Goal: Book appointment/travel/reservation

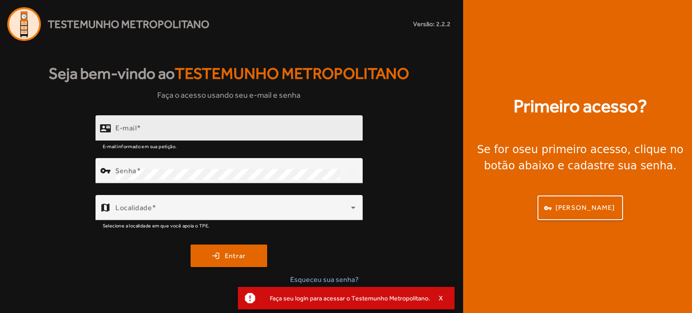
click at [274, 131] on input "E-mail" at bounding box center [235, 132] width 240 height 11
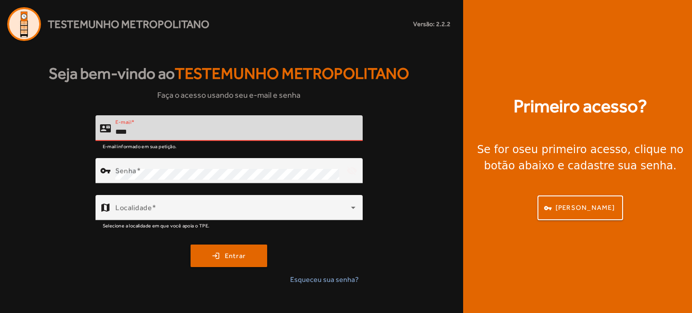
type input "**********"
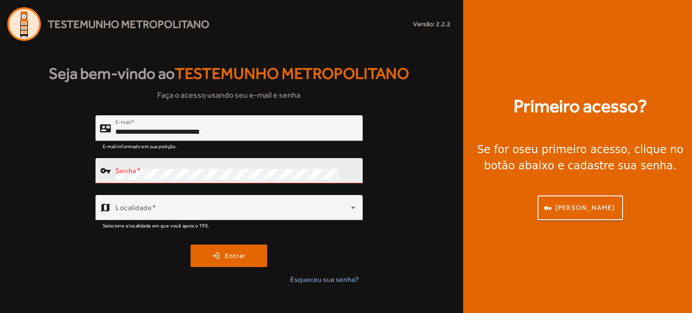
click at [221, 180] on div "Senha" at bounding box center [227, 170] width 224 height 25
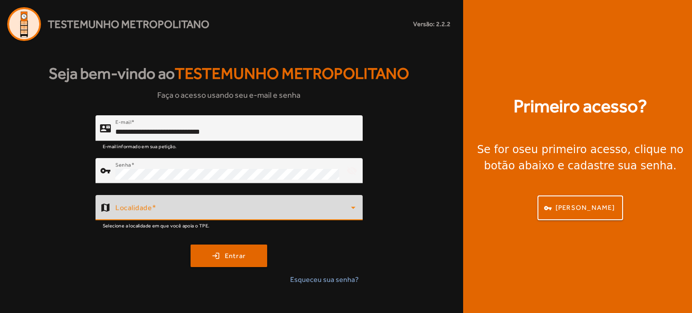
click at [195, 212] on span at bounding box center [233, 211] width 236 height 11
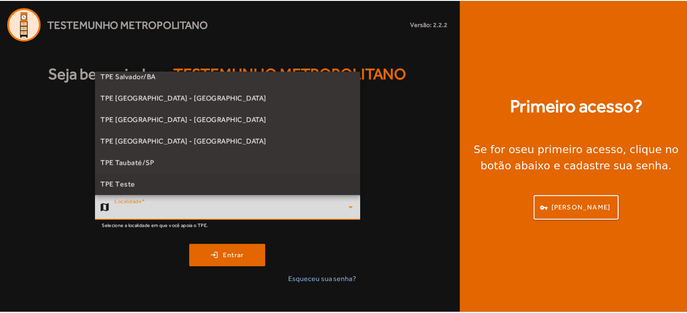
scroll to position [247, 0]
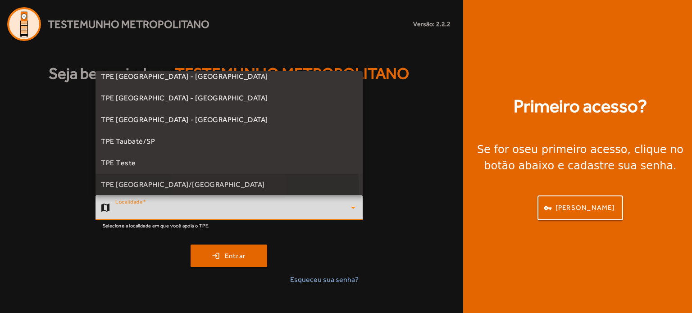
click at [207, 189] on mat-option "TPE [GEOGRAPHIC_DATA]/[GEOGRAPHIC_DATA]" at bounding box center [228, 185] width 267 height 22
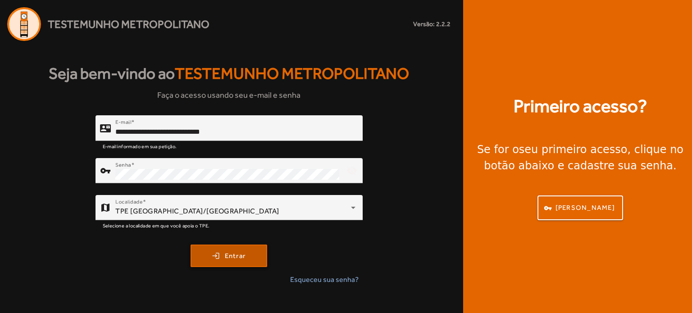
click at [222, 253] on span "submit" at bounding box center [228, 256] width 75 height 22
click at [314, 276] on span "Esqueceu sua senha?" at bounding box center [324, 279] width 68 height 11
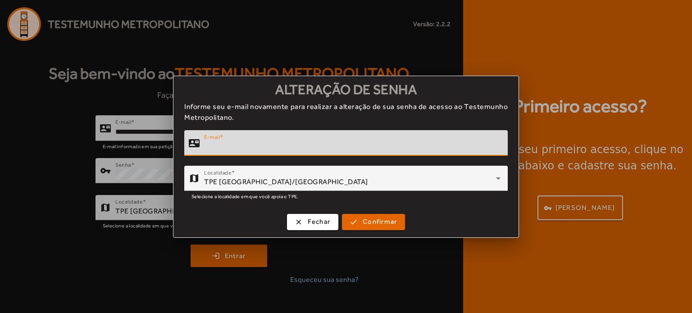
click at [268, 142] on input "E-mail" at bounding box center [352, 146] width 296 height 11
type input "**********"
click at [355, 222] on span "submit" at bounding box center [373, 222] width 61 height 22
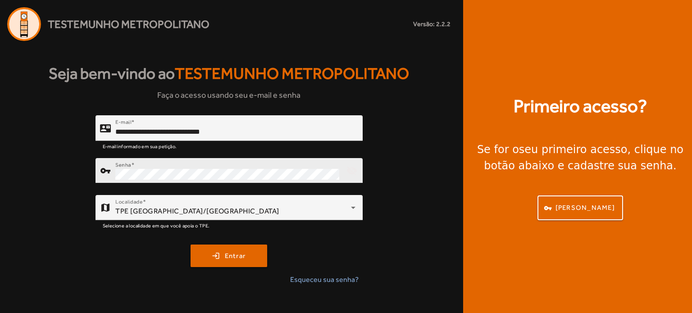
click at [233, 180] on div "Senha" at bounding box center [227, 170] width 224 height 25
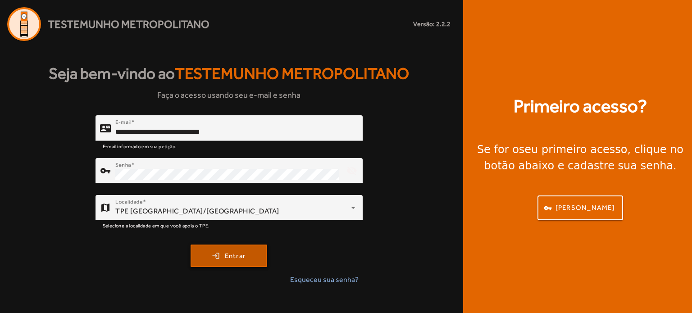
click at [230, 254] on span "Entrar" at bounding box center [235, 256] width 21 height 10
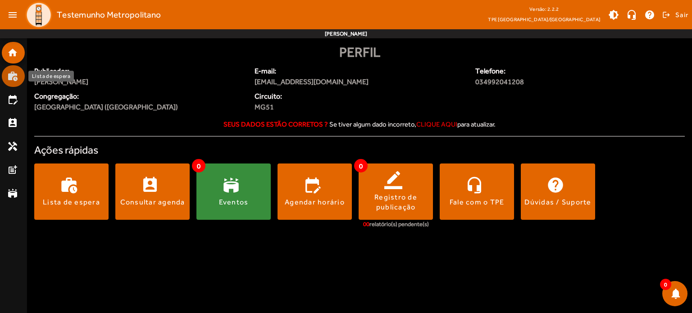
click at [11, 73] on mat-icon "work_history" at bounding box center [12, 76] width 11 height 11
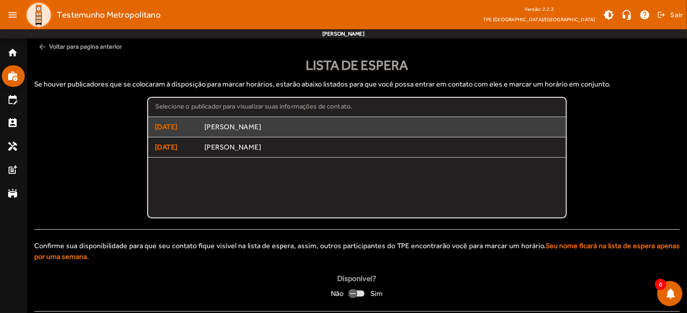
click at [266, 129] on span "[PERSON_NAME]" at bounding box center [381, 127] width 355 height 9
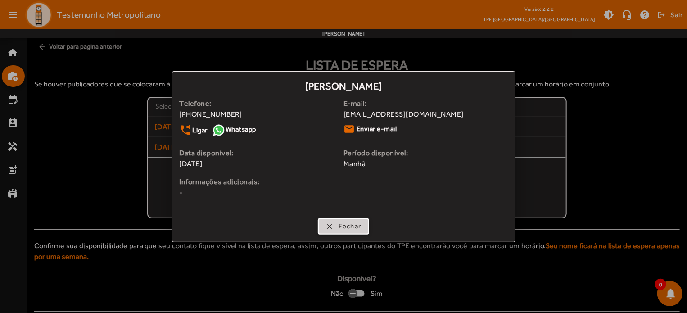
click at [362, 225] on span "button" at bounding box center [344, 227] width 50 height 22
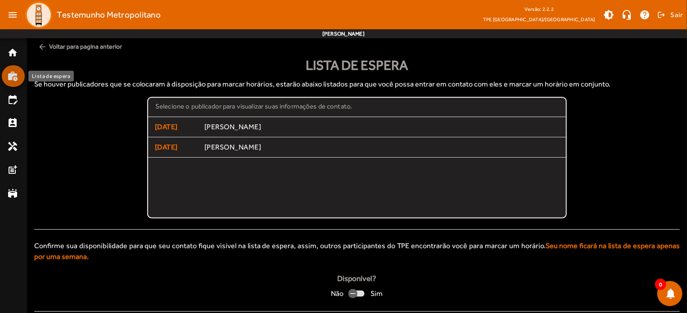
click at [9, 72] on mat-icon "work_history" at bounding box center [12, 76] width 11 height 11
click at [360, 289] on div "button" at bounding box center [353, 294] width 22 height 22
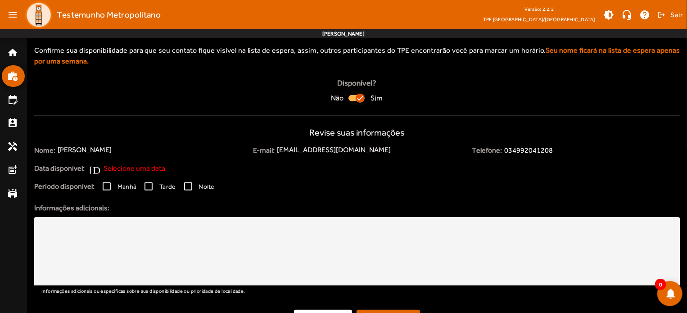
scroll to position [215, 0]
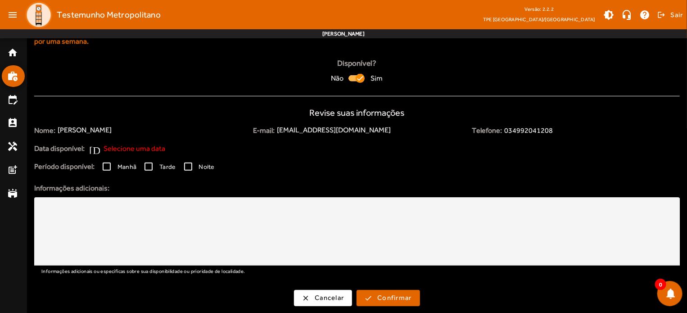
click at [148, 146] on span "Selecione uma data" at bounding box center [135, 148] width 62 height 11
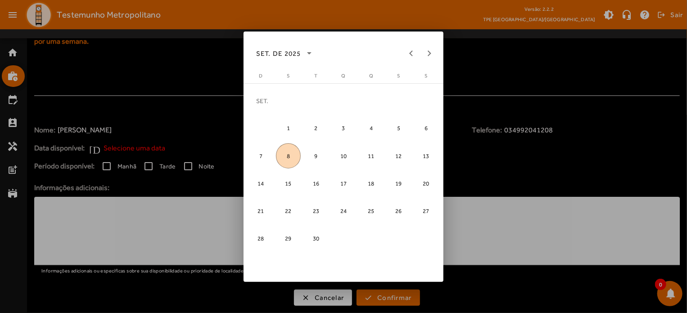
scroll to position [0, 0]
click at [426, 154] on span "13" at bounding box center [426, 155] width 25 height 25
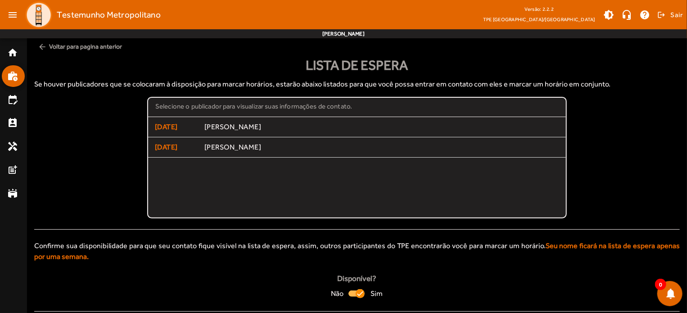
scroll to position [215, 0]
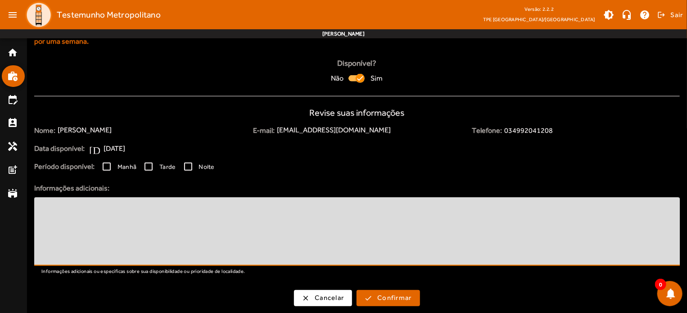
click at [108, 210] on textarea at bounding box center [356, 231] width 631 height 54
type textarea "**********"
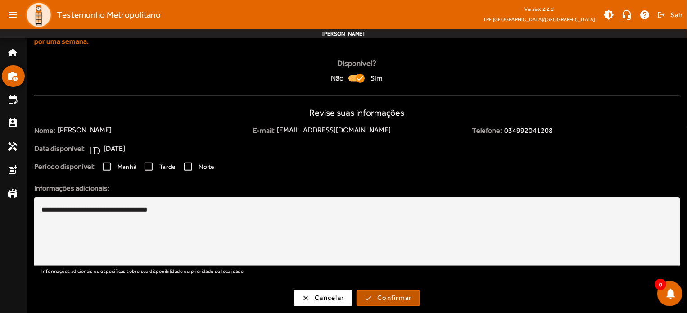
click at [381, 298] on span "Confirmar" at bounding box center [394, 298] width 34 height 10
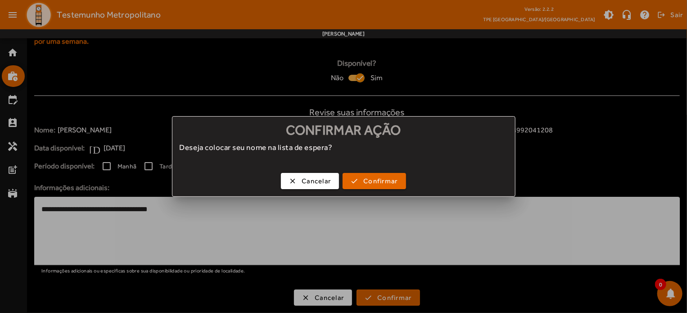
scroll to position [0, 0]
click at [380, 183] on span "Confirmar" at bounding box center [380, 181] width 34 height 10
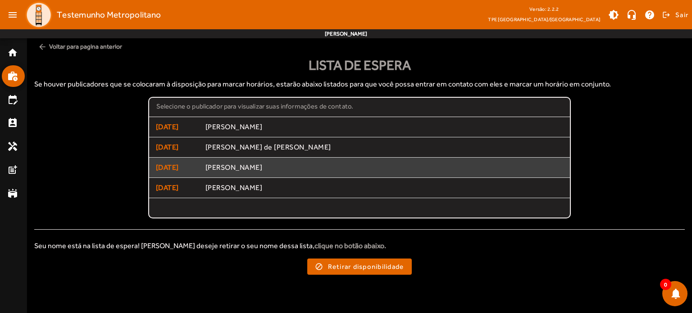
click at [265, 171] on span "[PERSON_NAME]" at bounding box center [384, 167] width 358 height 9
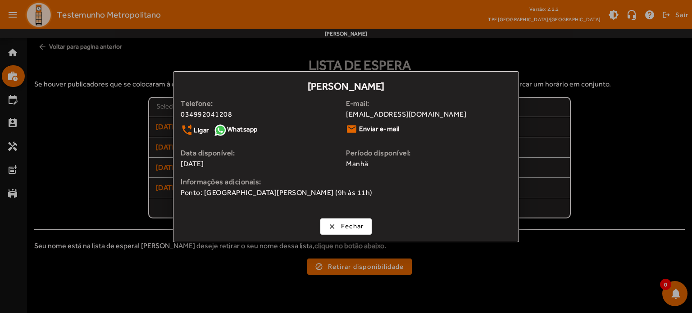
click at [228, 286] on div at bounding box center [346, 156] width 692 height 313
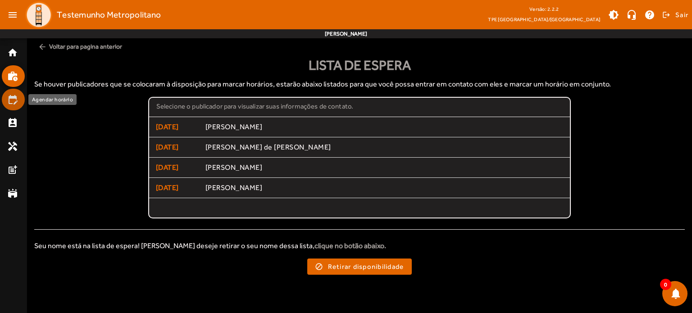
click at [13, 98] on mat-icon "edit_calendar" at bounding box center [12, 99] width 11 height 11
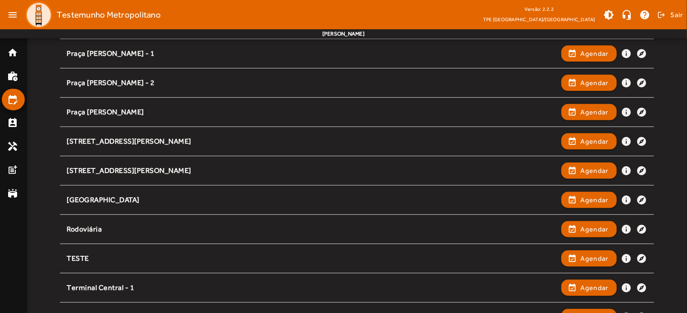
scroll to position [199, 0]
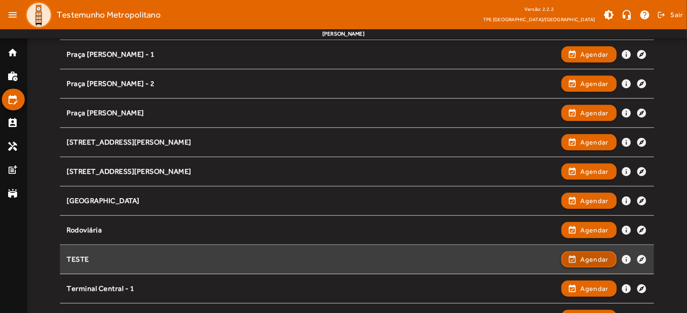
click at [586, 254] on span "Agendar" at bounding box center [595, 259] width 28 height 11
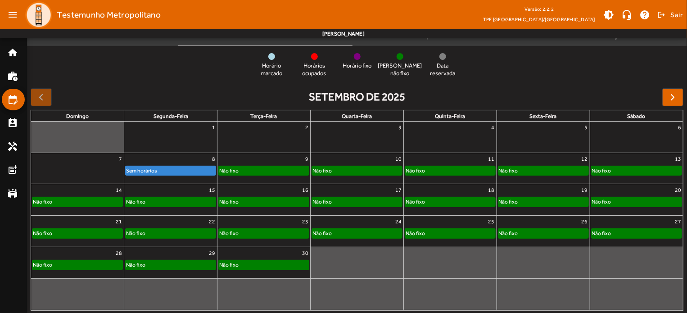
scroll to position [86, 0]
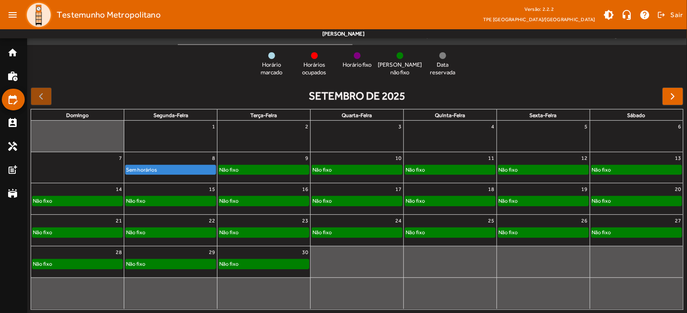
click at [486, 264] on div at bounding box center [450, 266] width 93 height 14
click at [643, 162] on div "13" at bounding box center [636, 158] width 93 height 12
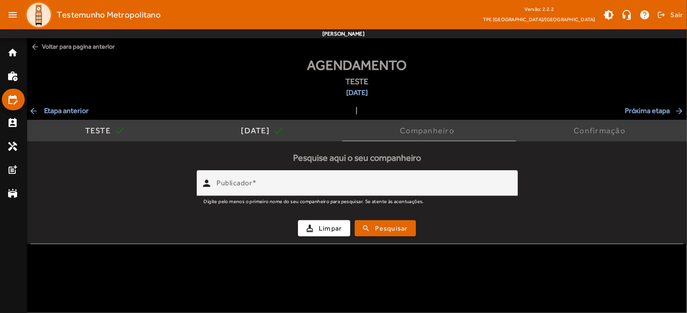
scroll to position [0, 0]
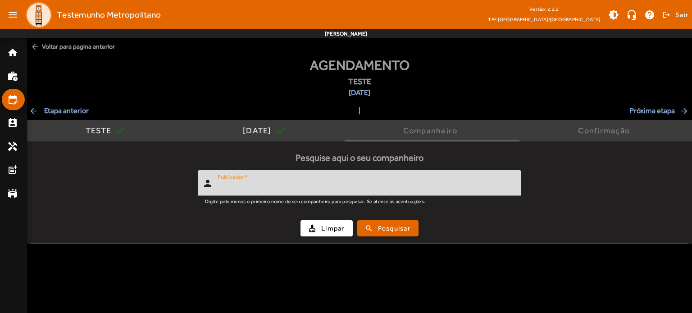
click at [270, 190] on input "Publicador" at bounding box center [366, 187] width 296 height 11
type input "******"
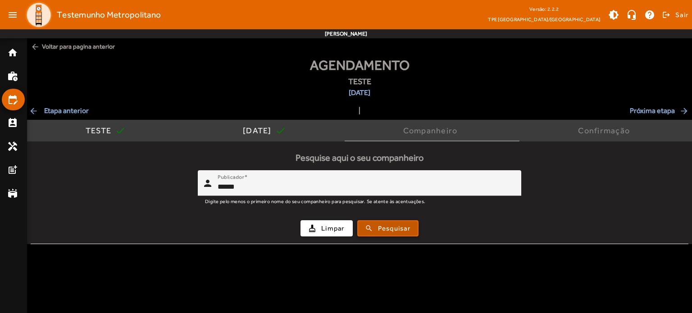
click at [399, 222] on span "submit" at bounding box center [387, 229] width 59 height 22
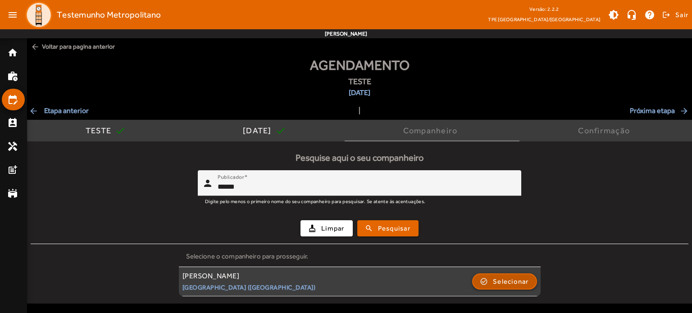
click at [528, 278] on span "Selecionar" at bounding box center [511, 281] width 36 height 11
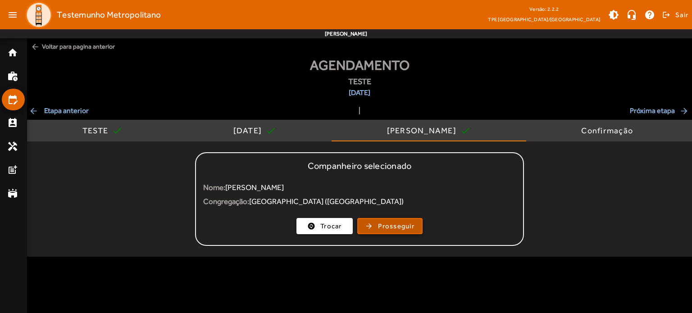
click at [398, 230] on span "Prosseguir" at bounding box center [396, 226] width 36 height 10
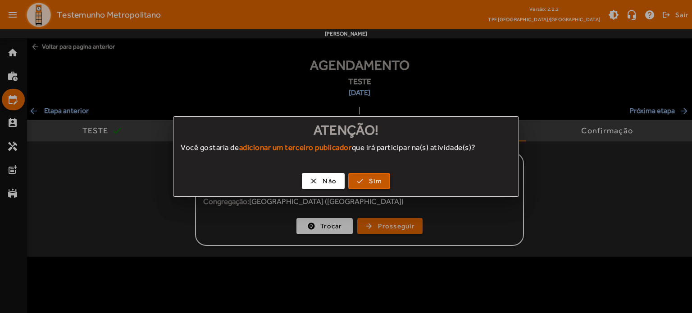
click at [371, 178] on span "Sim" at bounding box center [375, 181] width 13 height 10
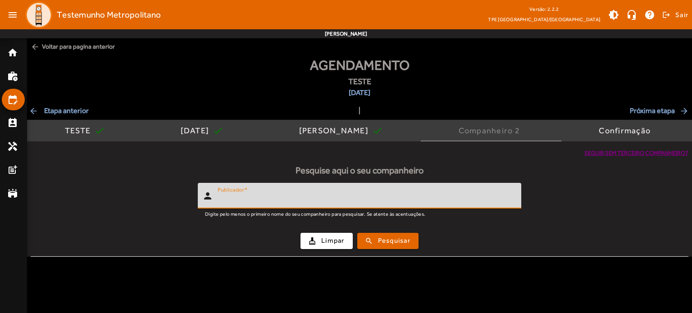
click at [354, 196] on input "Publicador" at bounding box center [366, 199] width 296 height 11
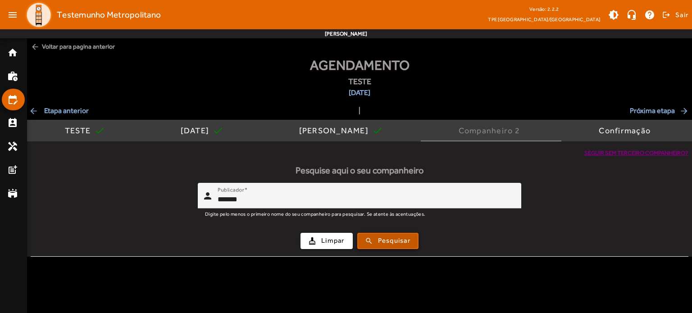
click at [399, 236] on span "Pesquisar" at bounding box center [394, 241] width 32 height 10
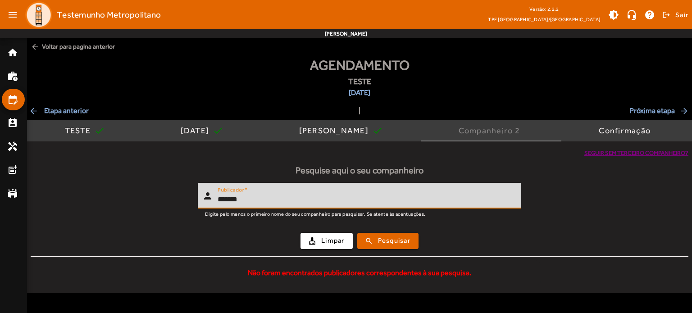
click at [344, 203] on input "*******" at bounding box center [366, 199] width 296 height 11
type input "*"
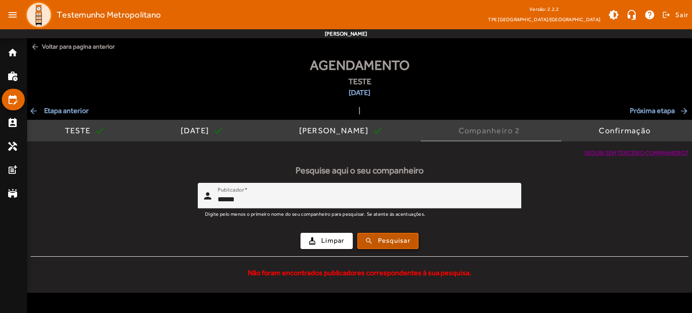
click at [391, 244] on span "Pesquisar" at bounding box center [394, 241] width 32 height 10
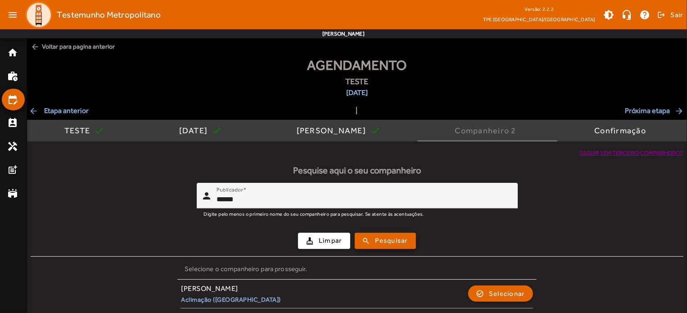
scroll to position [2, 0]
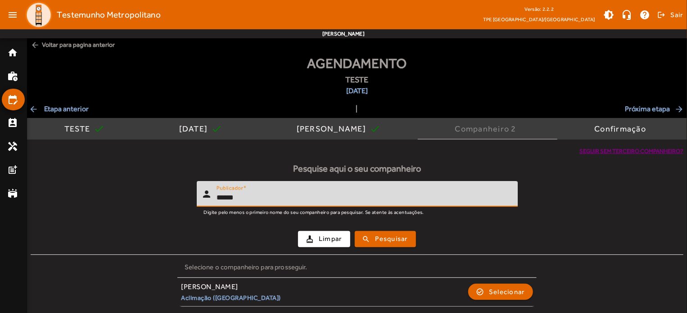
click at [223, 199] on input "******" at bounding box center [364, 197] width 294 height 11
type input "******"
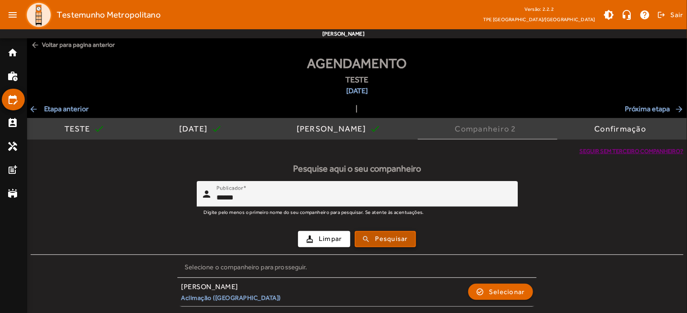
click at [385, 231] on span "submit" at bounding box center [385, 239] width 59 height 22
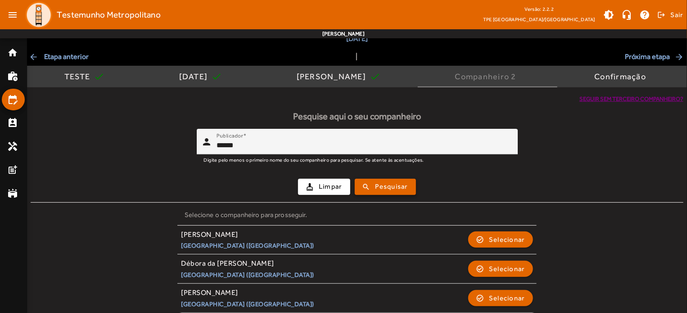
scroll to position [60, 0]
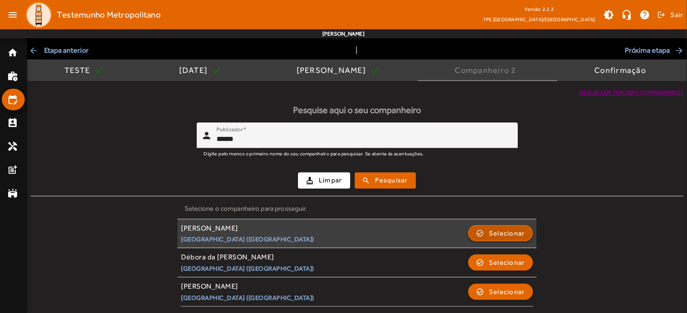
click at [511, 232] on span "Selecionar" at bounding box center [507, 233] width 36 height 11
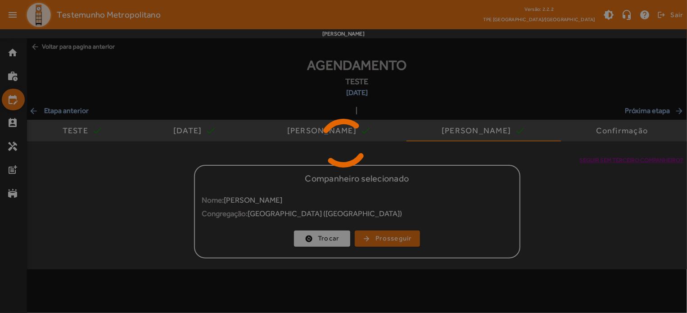
scroll to position [0, 0]
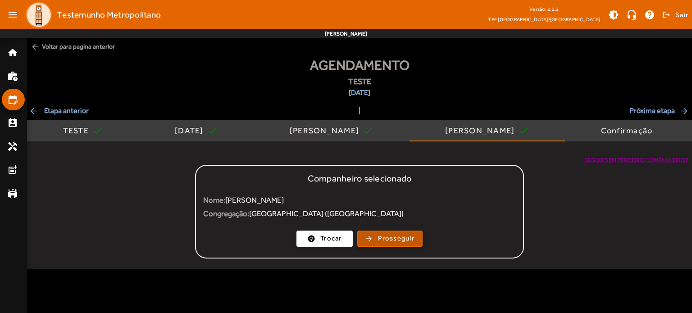
click at [391, 236] on span "Prosseguir" at bounding box center [396, 238] width 36 height 10
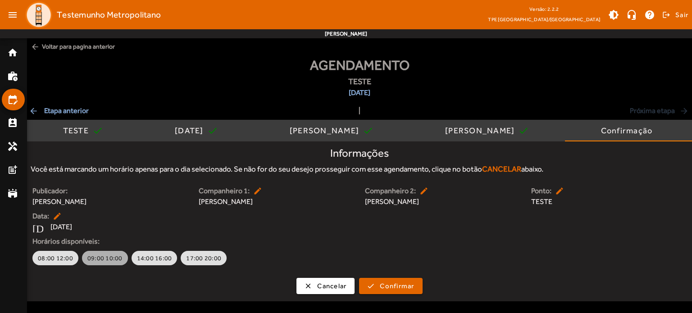
click at [106, 258] on span "09:00 10:00" at bounding box center [104, 258] width 35 height 9
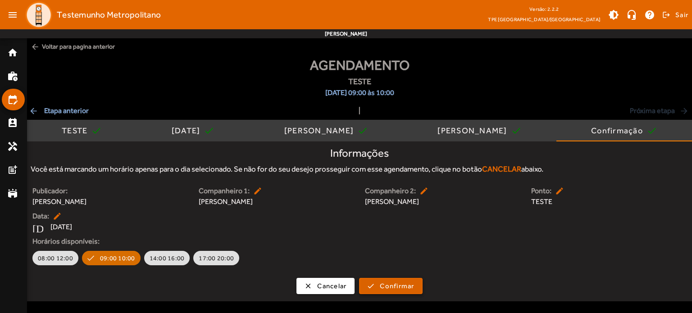
click at [386, 290] on span "Confirmar" at bounding box center [397, 286] width 34 height 10
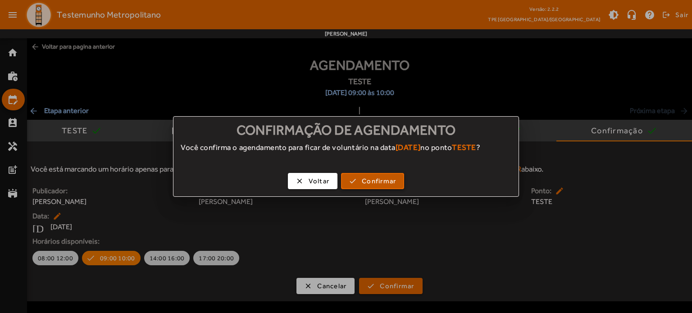
click at [382, 183] on span "Confirmar" at bounding box center [379, 181] width 34 height 10
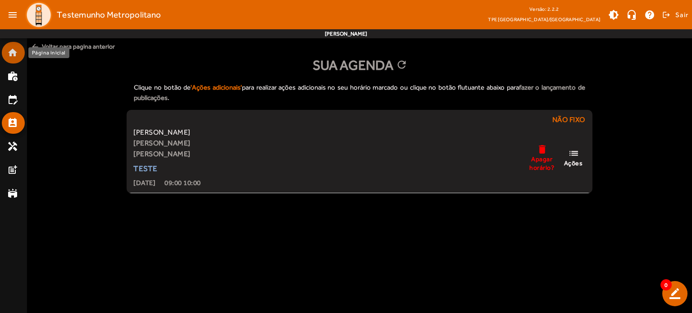
click at [17, 50] on mat-icon "home" at bounding box center [12, 52] width 11 height 11
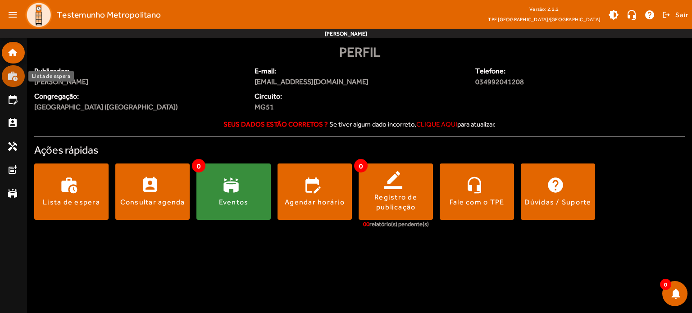
click at [11, 80] on mat-icon "work_history" at bounding box center [12, 76] width 11 height 11
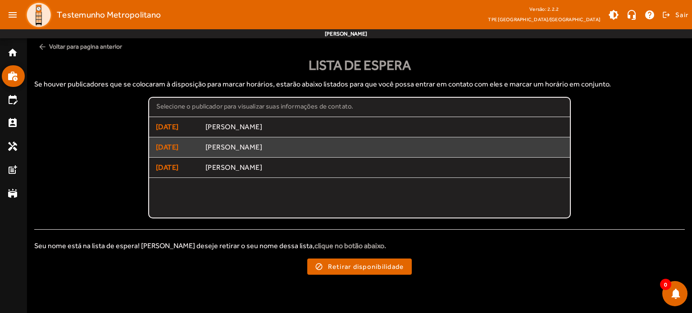
click at [406, 143] on span "[PERSON_NAME]" at bounding box center [384, 147] width 358 height 9
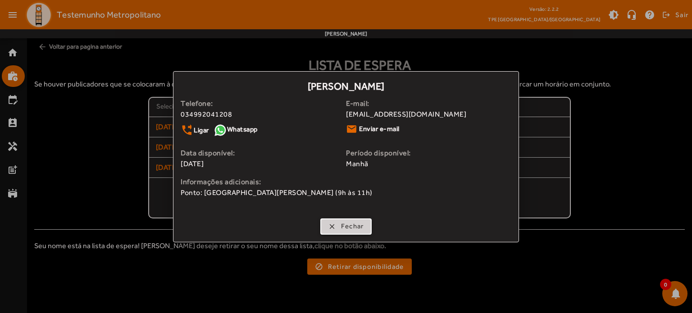
click at [365, 219] on span "button" at bounding box center [346, 227] width 50 height 22
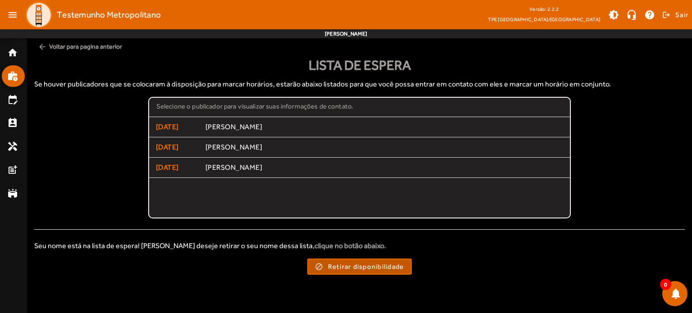
click at [359, 265] on span "Retirar disponibilidade" at bounding box center [366, 267] width 76 height 10
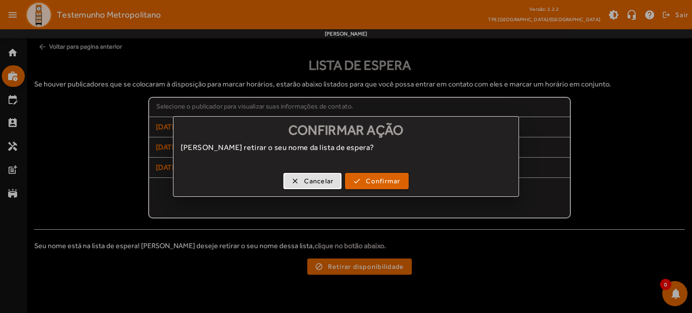
click at [378, 173] on button "check Confirmar" at bounding box center [376, 181] width 63 height 16
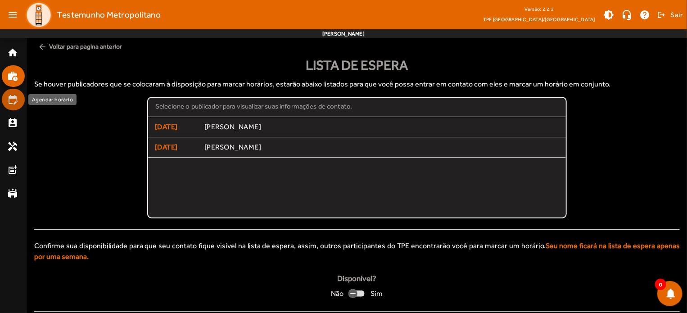
click at [5, 99] on mat-list-item "edit_calendar" at bounding box center [13, 100] width 23 height 22
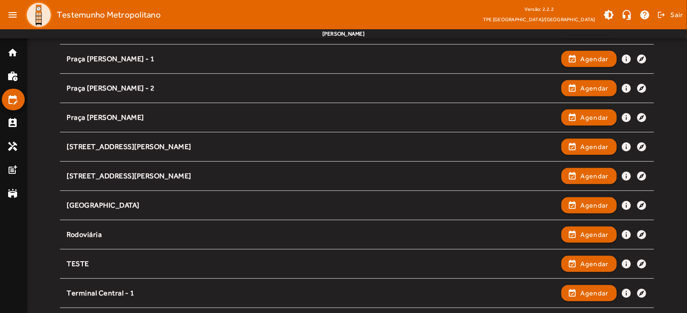
scroll to position [227, 0]
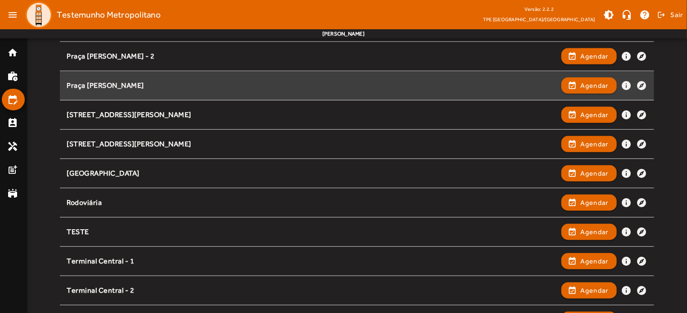
click at [576, 76] on div "event_available Agendar info explore" at bounding box center [605, 86] width 86 height 20
click at [588, 85] on span "Agendar" at bounding box center [595, 85] width 28 height 11
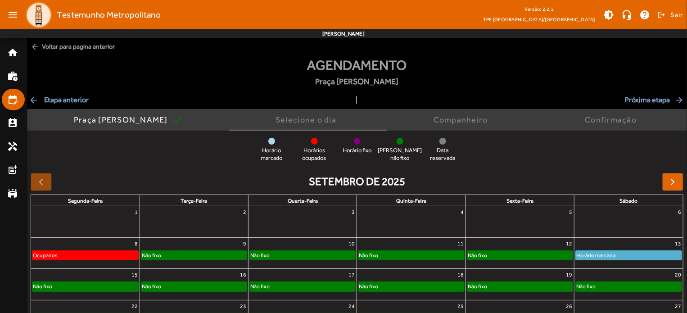
scroll to position [86, 0]
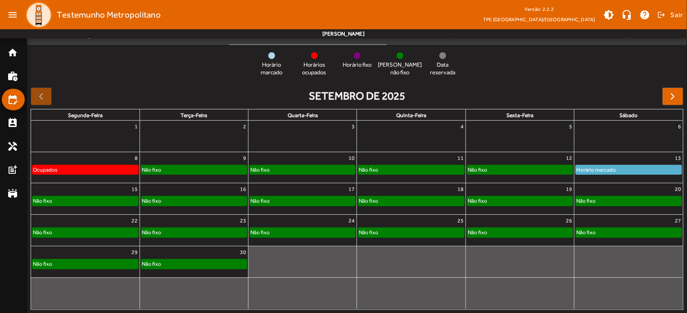
click at [635, 168] on div "Horário marcado" at bounding box center [629, 169] width 106 height 9
click at [631, 200] on div "Não fixo" at bounding box center [629, 200] width 106 height 9
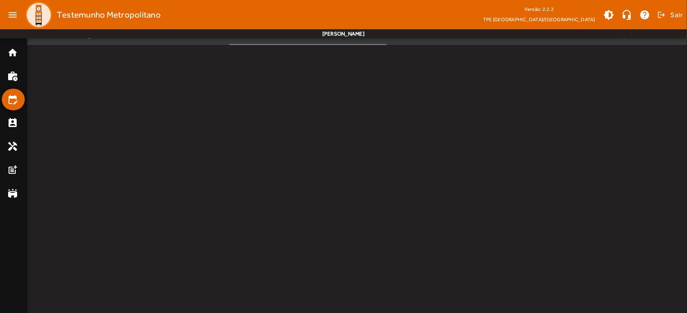
scroll to position [0, 0]
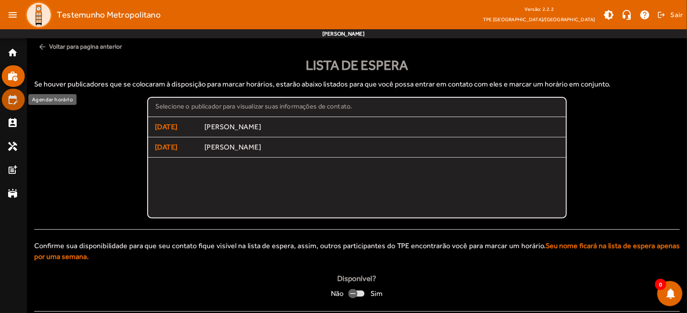
click at [5, 99] on mat-list-item "edit_calendar" at bounding box center [13, 100] width 23 height 22
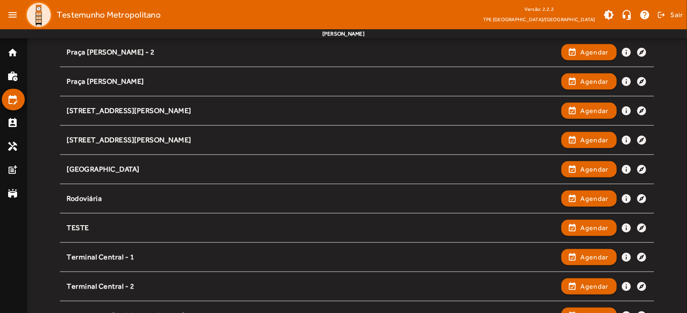
scroll to position [276, 0]
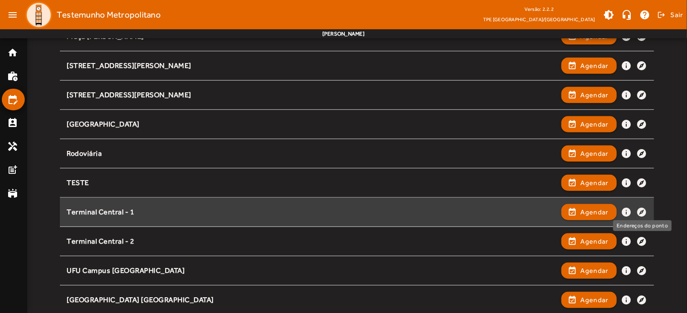
click at [642, 207] on mat-icon "explore" at bounding box center [642, 212] width 11 height 11
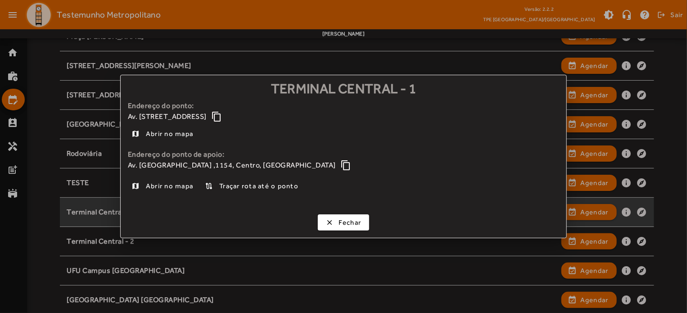
scroll to position [0, 0]
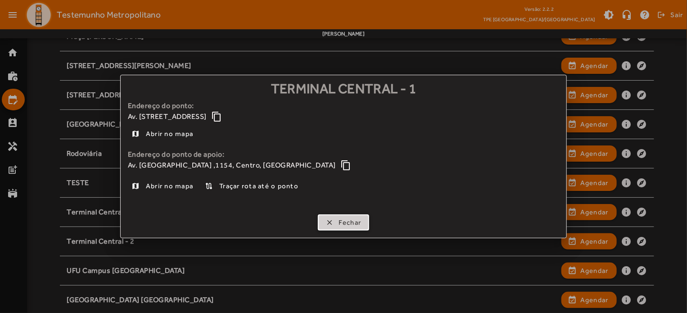
click at [357, 218] on span "Fechar" at bounding box center [350, 223] width 23 height 10
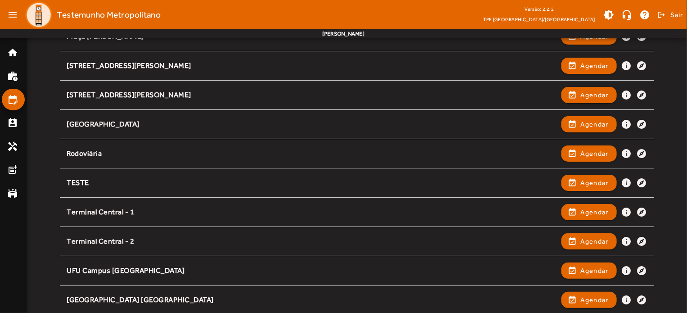
scroll to position [276, 0]
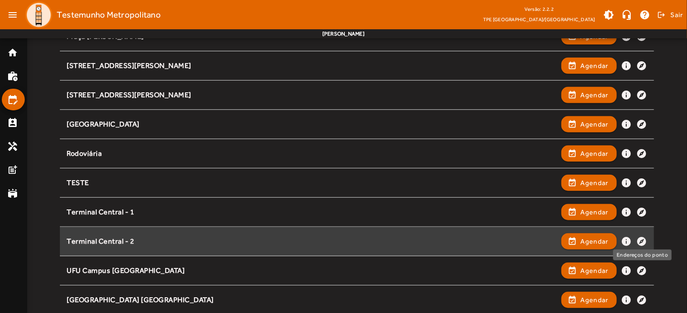
click at [643, 239] on mat-icon "explore" at bounding box center [642, 241] width 11 height 11
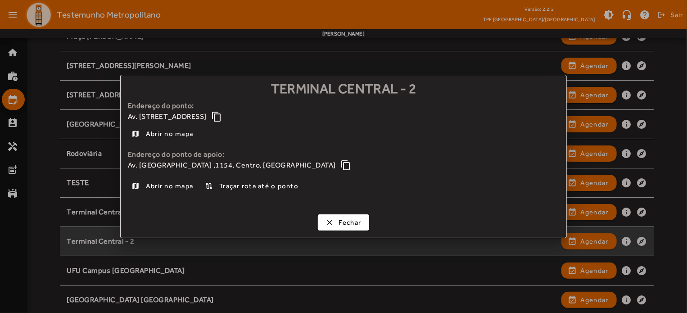
scroll to position [0, 0]
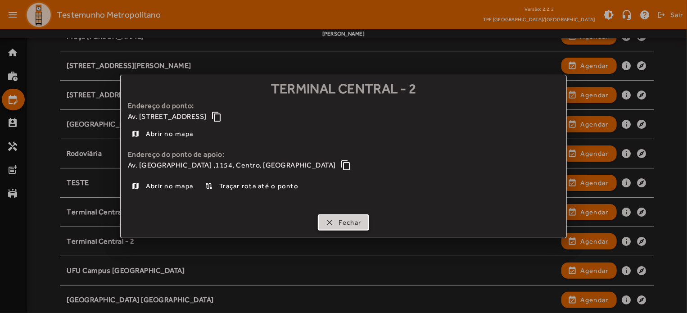
click at [347, 227] on span "Fechar" at bounding box center [350, 223] width 23 height 10
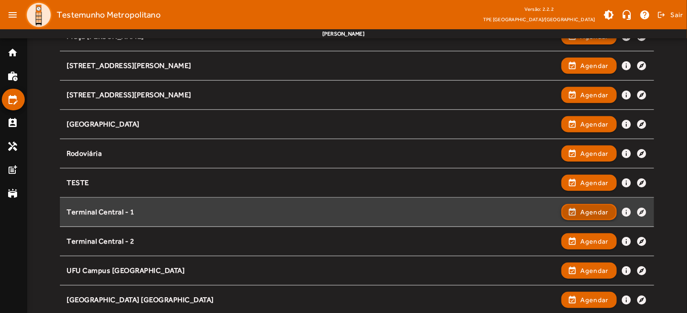
click at [589, 204] on button "event_available Agendar" at bounding box center [589, 212] width 55 height 16
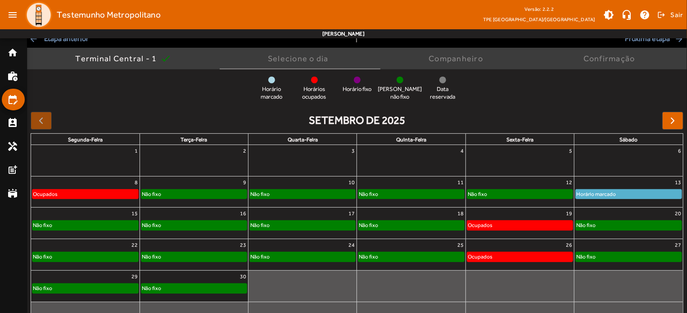
scroll to position [83, 0]
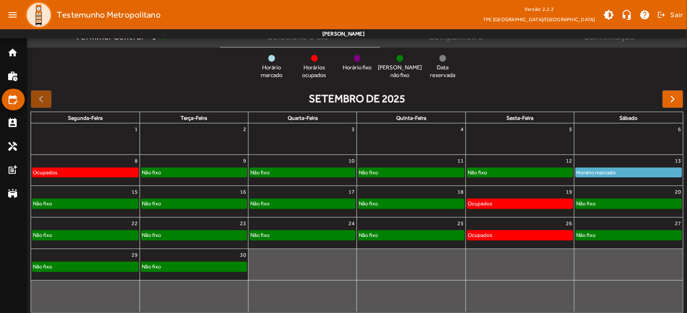
click at [635, 175] on div "Horário marcado" at bounding box center [629, 172] width 106 height 9
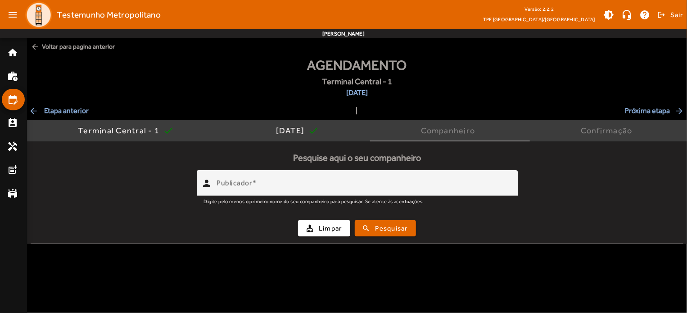
scroll to position [0, 0]
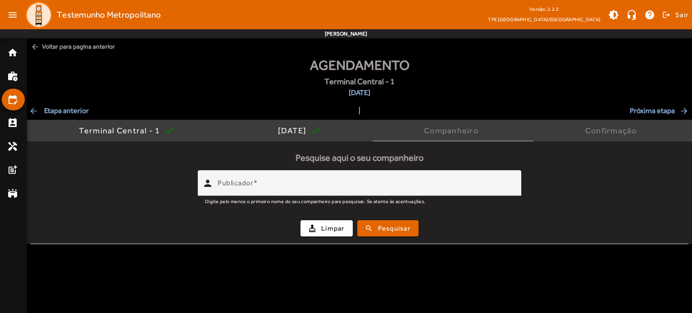
click at [40, 111] on span "arrow_back Etapa anterior" at bounding box center [59, 110] width 60 height 11
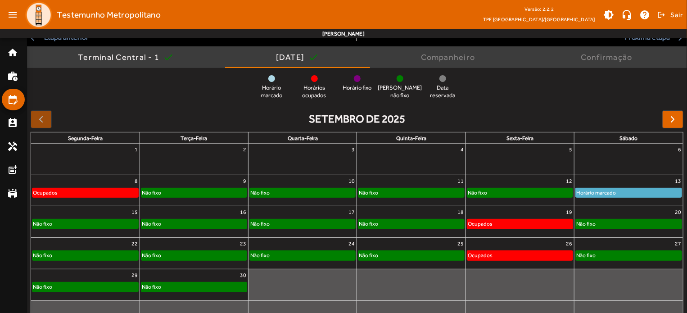
scroll to position [73, 0]
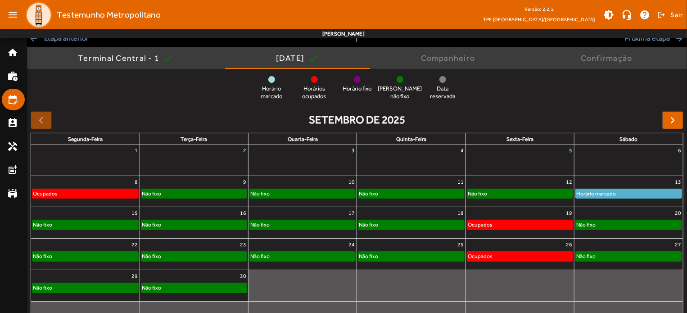
click at [660, 227] on div "Não fixo" at bounding box center [629, 224] width 106 height 9
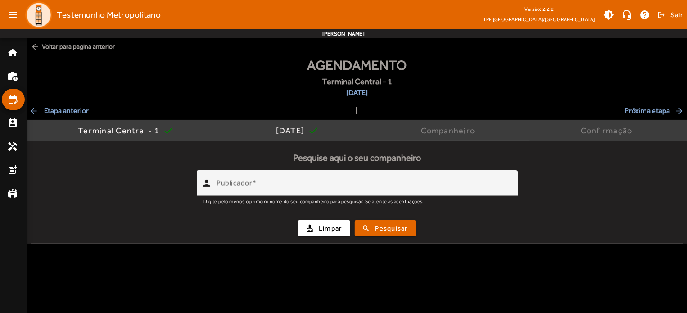
scroll to position [0, 0]
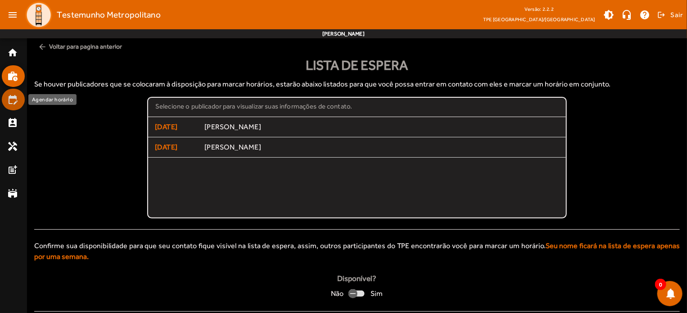
click at [17, 100] on mat-icon "edit_calendar" at bounding box center [12, 99] width 11 height 11
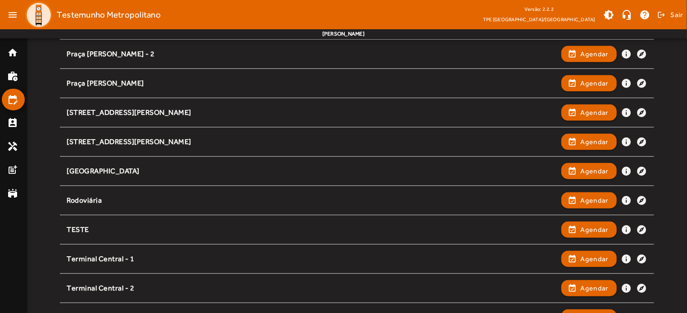
scroll to position [235, 0]
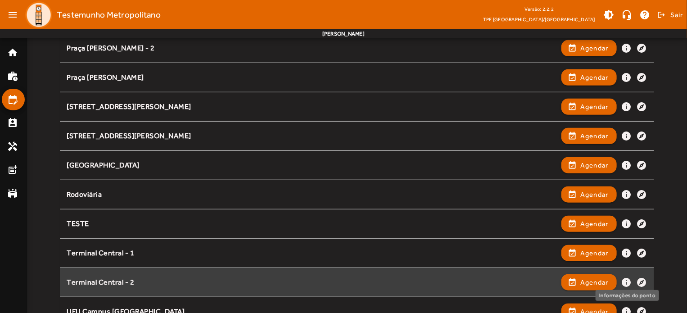
click at [626, 281] on mat-icon "info" at bounding box center [627, 282] width 11 height 11
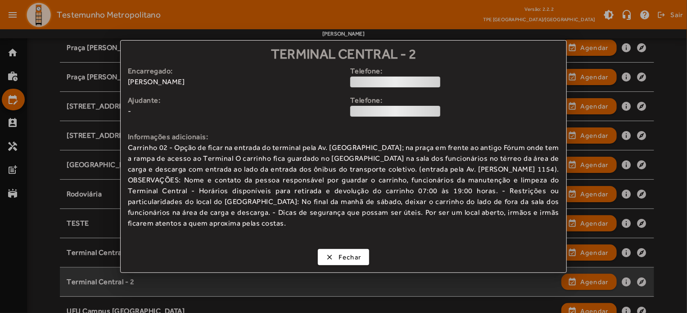
scroll to position [0, 0]
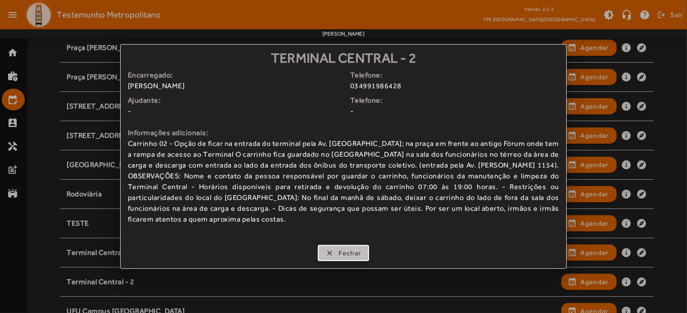
click at [343, 250] on span "Fechar" at bounding box center [350, 253] width 23 height 10
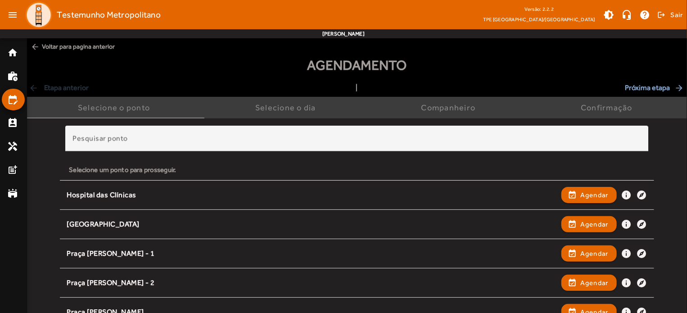
scroll to position [235, 0]
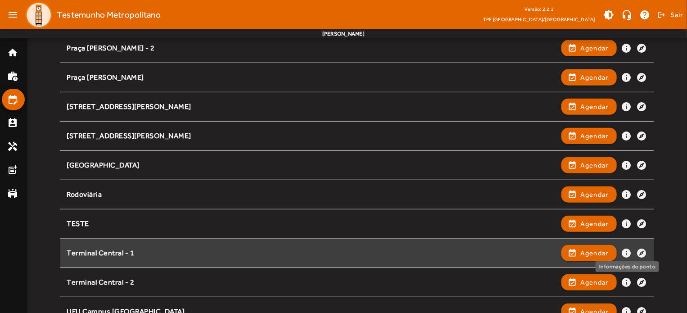
click at [623, 253] on mat-icon "info" at bounding box center [627, 253] width 11 height 11
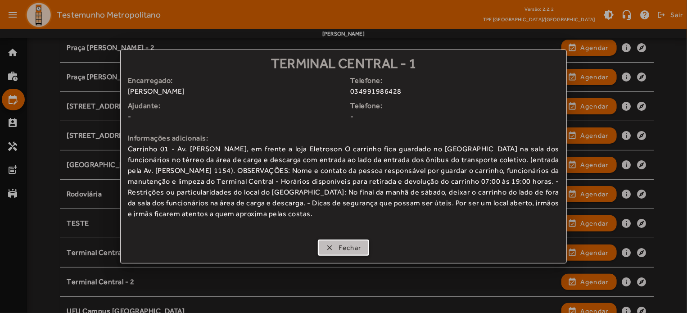
click at [343, 245] on span "Fechar" at bounding box center [350, 248] width 23 height 10
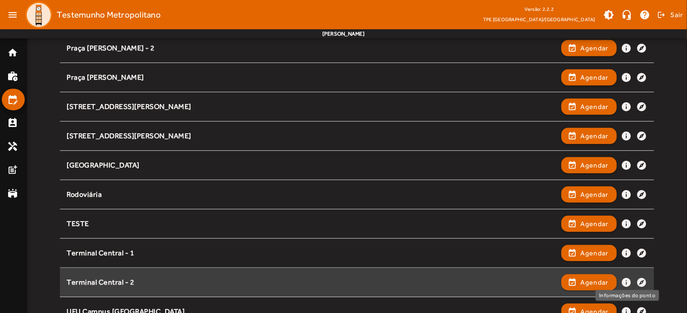
click at [628, 281] on mat-icon "info" at bounding box center [627, 282] width 11 height 11
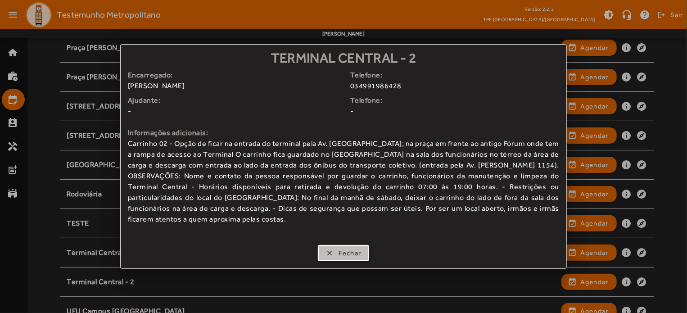
click at [346, 248] on span "Fechar" at bounding box center [350, 253] width 23 height 10
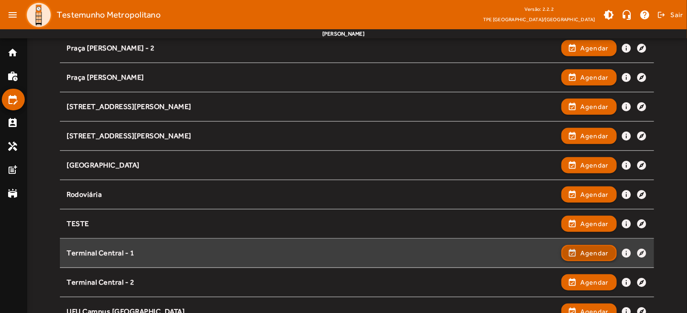
click at [605, 245] on span "button" at bounding box center [590, 253] width 54 height 22
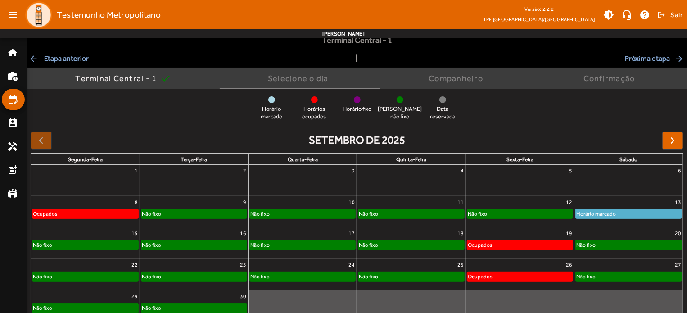
scroll to position [45, 0]
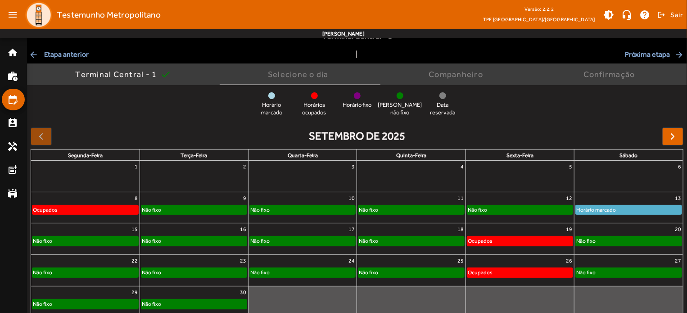
click at [647, 242] on div "Não fixo" at bounding box center [629, 240] width 106 height 9
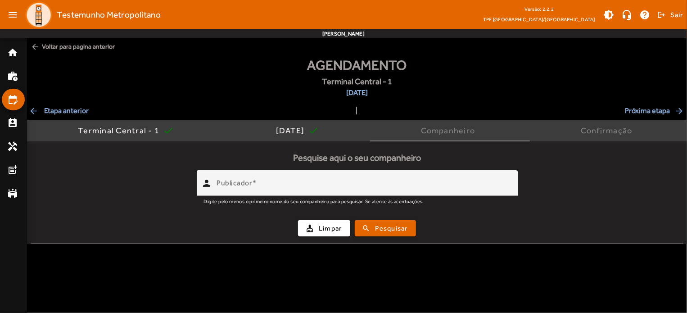
scroll to position [0, 0]
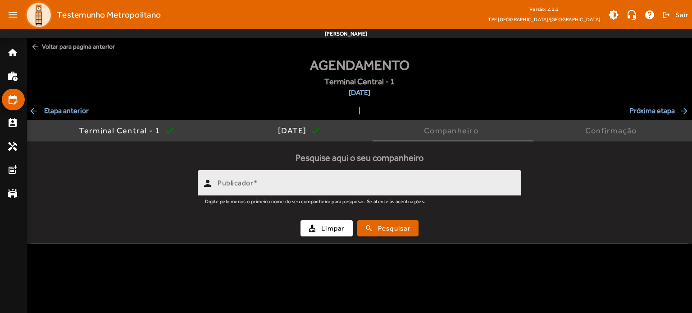
click at [334, 185] on input "Publicador" at bounding box center [366, 187] width 296 height 11
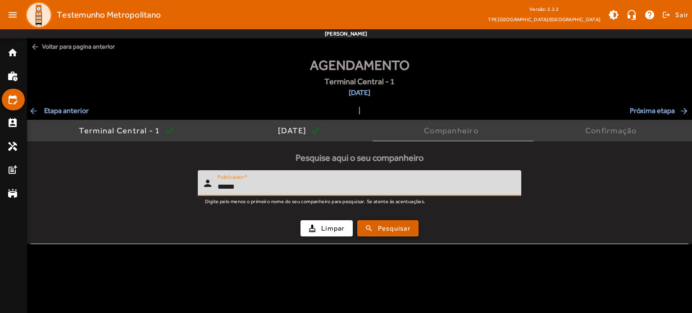
type input "******"
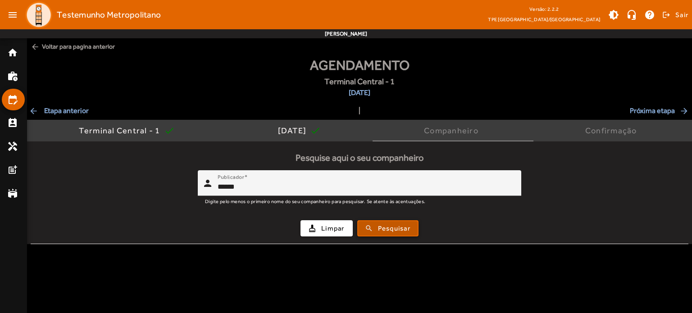
click at [390, 224] on span "Pesquisar" at bounding box center [394, 228] width 32 height 10
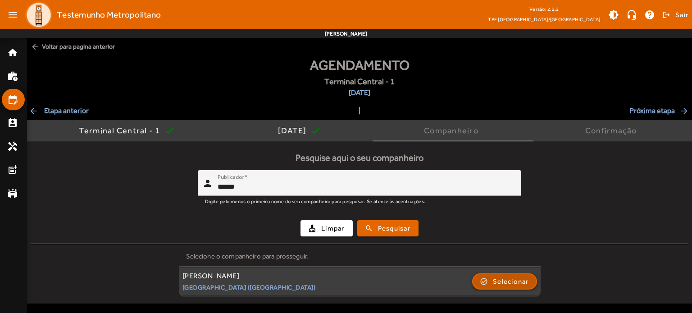
click at [524, 277] on span "Selecionar" at bounding box center [511, 281] width 36 height 11
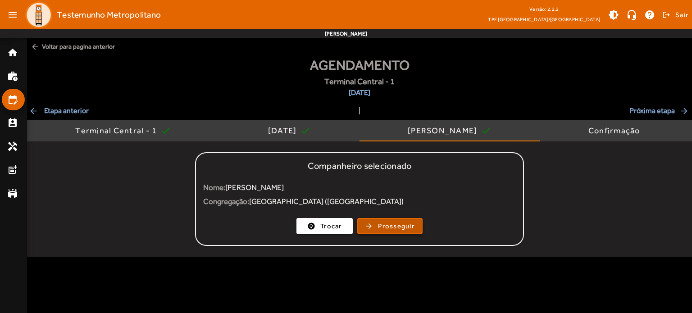
click at [400, 228] on span "Prosseguir" at bounding box center [396, 226] width 36 height 10
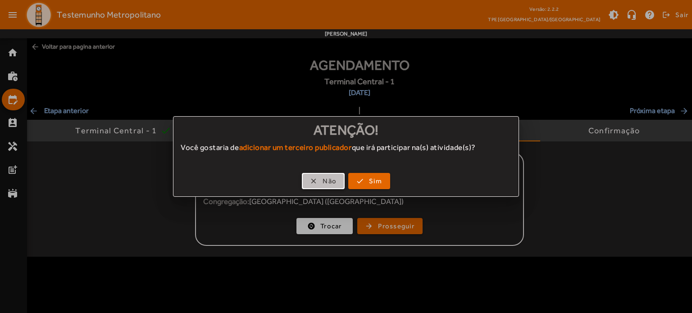
click at [331, 178] on span "Não" at bounding box center [329, 181] width 14 height 10
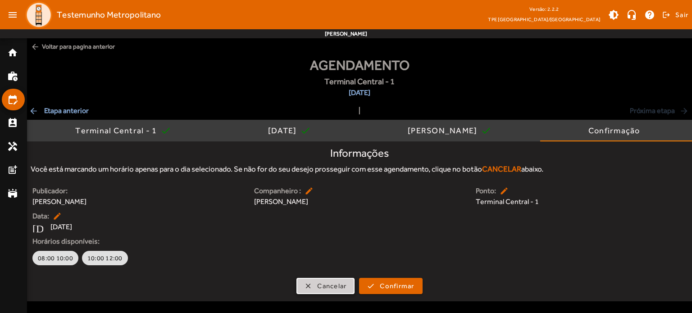
click at [333, 288] on span "Cancelar" at bounding box center [331, 286] width 29 height 10
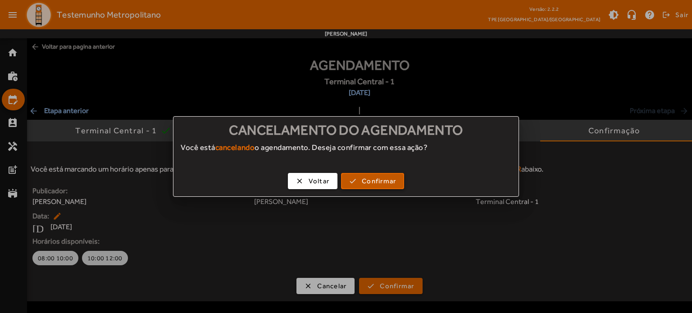
click at [375, 180] on span "Confirmar" at bounding box center [379, 181] width 34 height 10
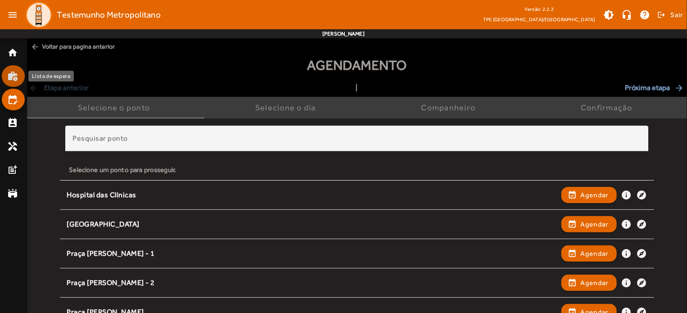
click at [8, 70] on mat-list-item "work_history" at bounding box center [13, 76] width 23 height 22
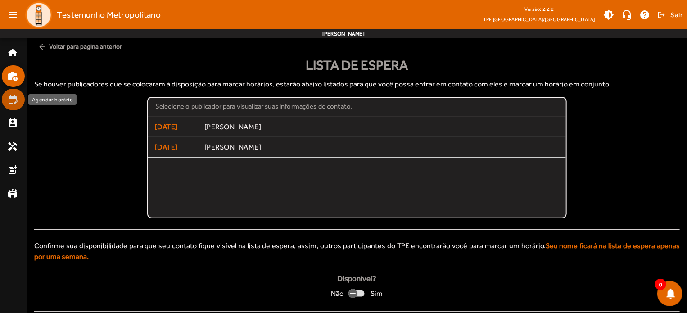
click at [8, 105] on mat-list-item "edit_calendar" at bounding box center [13, 100] width 23 height 22
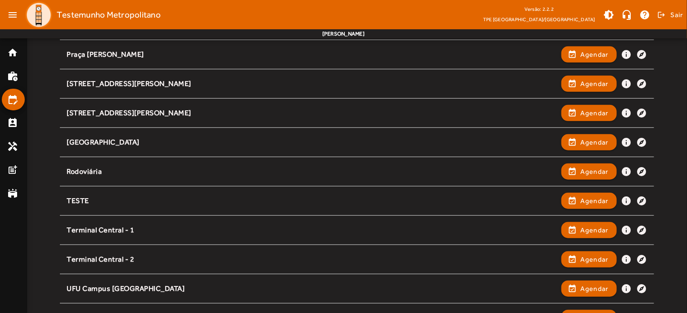
scroll to position [256, 0]
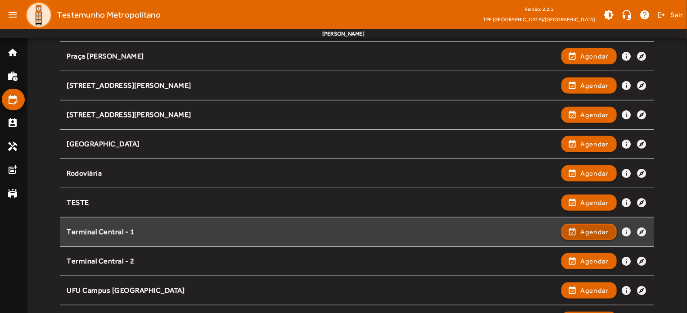
click at [599, 236] on span "button" at bounding box center [590, 232] width 54 height 22
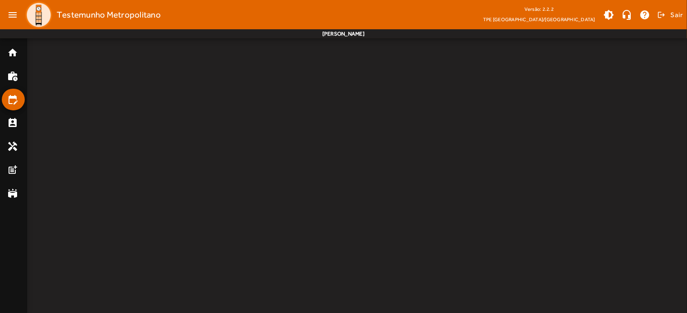
scroll to position [0, 0]
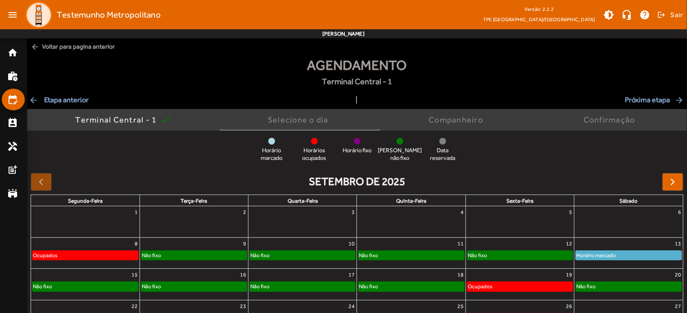
click at [622, 285] on div "Não fixo" at bounding box center [629, 286] width 106 height 9
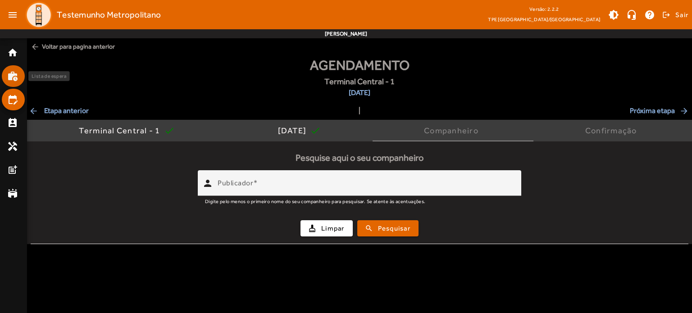
click at [8, 74] on mat-icon "work_history" at bounding box center [12, 76] width 11 height 11
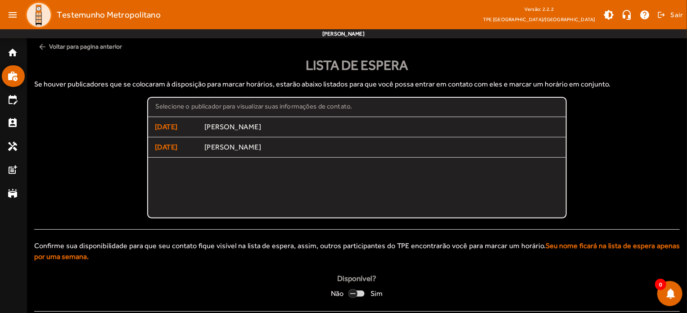
click at [359, 290] on div "button" at bounding box center [353, 294] width 22 height 22
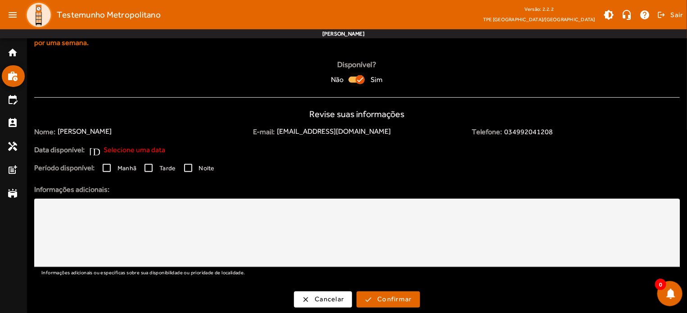
scroll to position [215, 0]
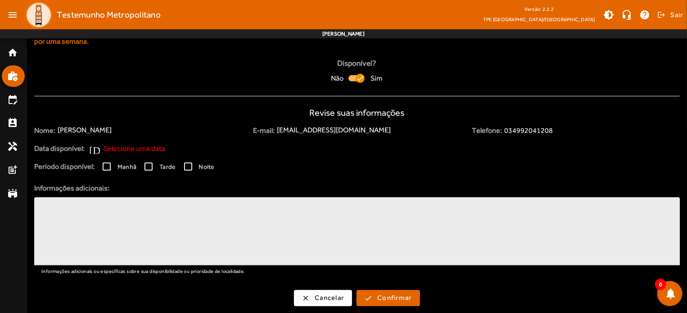
click at [104, 216] on textarea at bounding box center [356, 231] width 631 height 54
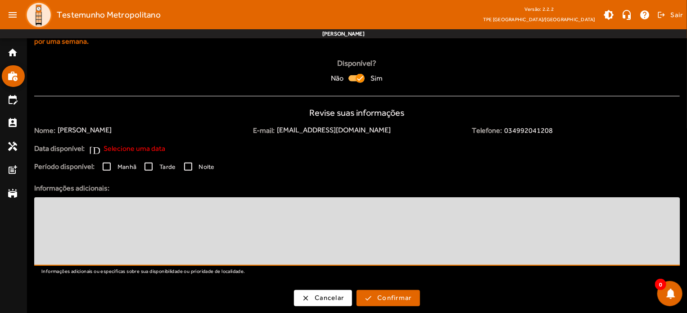
click at [104, 216] on textarea at bounding box center [356, 231] width 631 height 54
type textarea "**********"
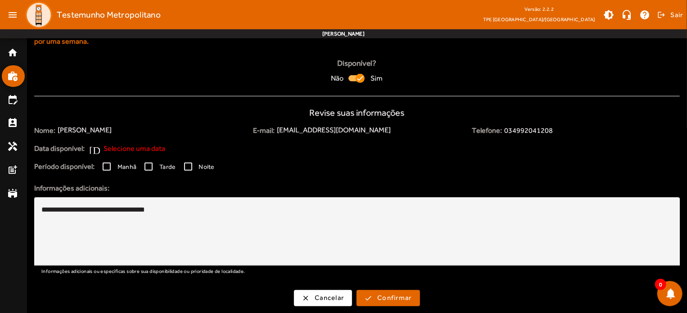
click at [118, 146] on span "Selecione uma data" at bounding box center [135, 148] width 62 height 11
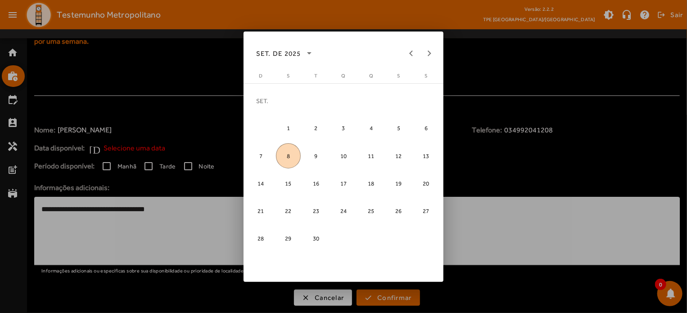
scroll to position [0, 0]
click at [428, 182] on span "20" at bounding box center [426, 183] width 25 height 25
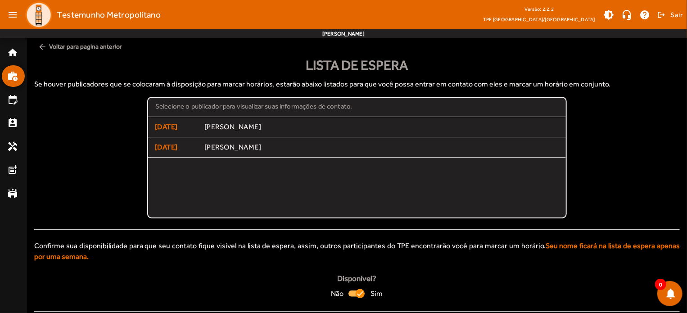
scroll to position [215, 0]
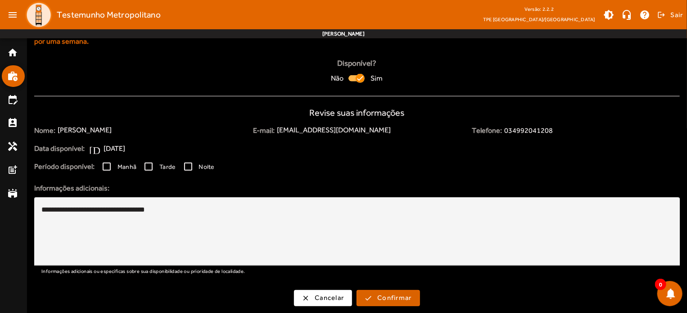
click at [380, 293] on span "Confirmar" at bounding box center [394, 298] width 34 height 10
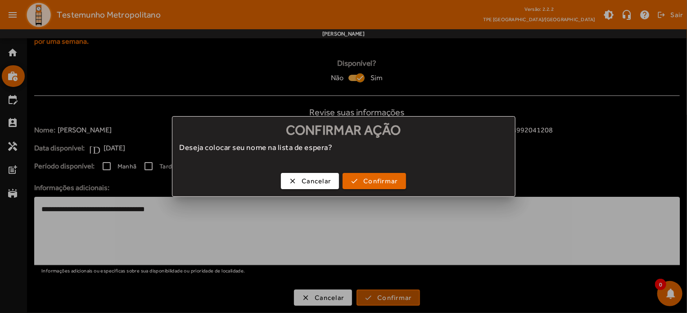
scroll to position [0, 0]
click at [368, 180] on span "Confirmar" at bounding box center [380, 181] width 34 height 10
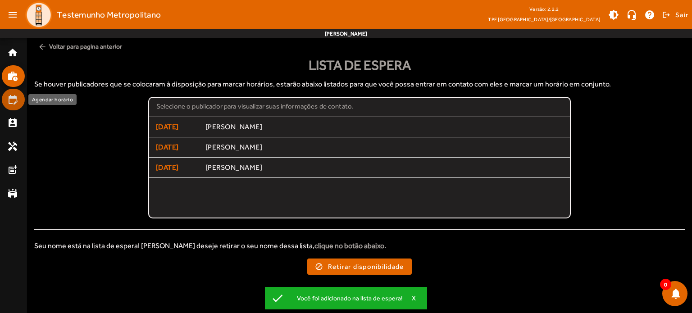
click at [17, 102] on mat-icon "edit_calendar" at bounding box center [12, 99] width 11 height 11
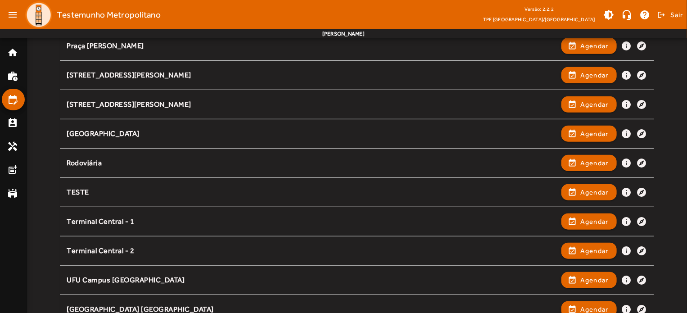
scroll to position [267, 0]
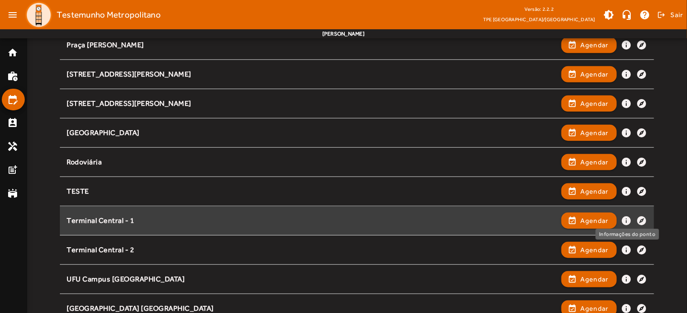
click at [629, 218] on mat-icon "info" at bounding box center [627, 220] width 11 height 11
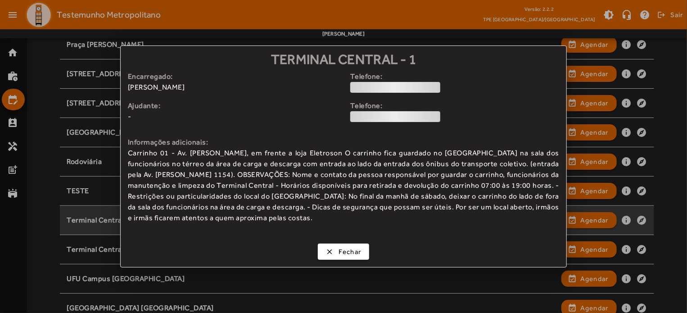
scroll to position [0, 0]
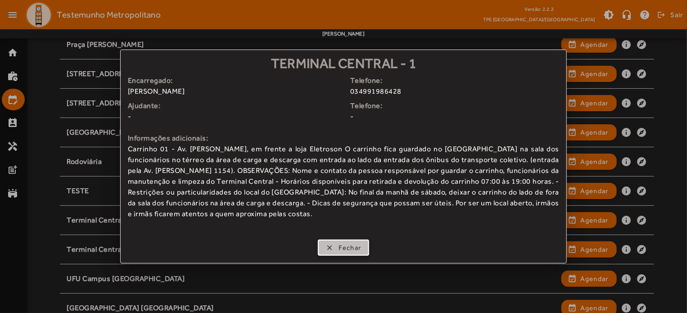
click at [361, 249] on span "Fechar" at bounding box center [350, 248] width 23 height 10
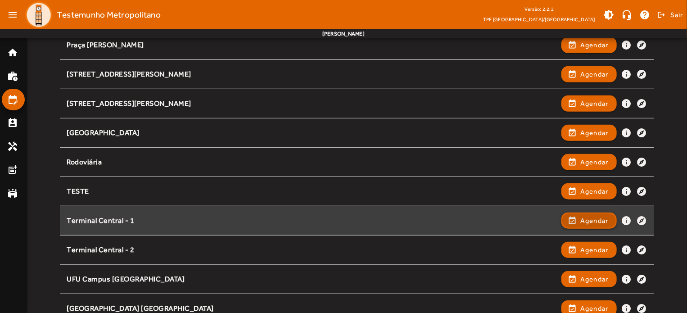
click at [600, 216] on span "Agendar" at bounding box center [595, 220] width 28 height 11
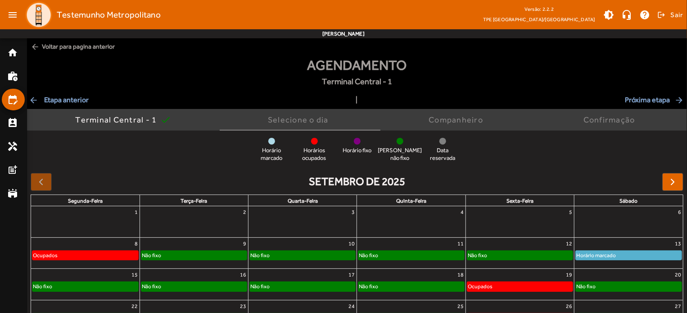
scroll to position [86, 0]
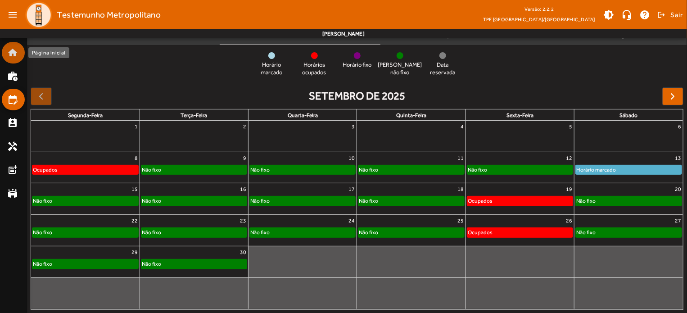
click at [12, 53] on mat-icon "home" at bounding box center [12, 52] width 11 height 11
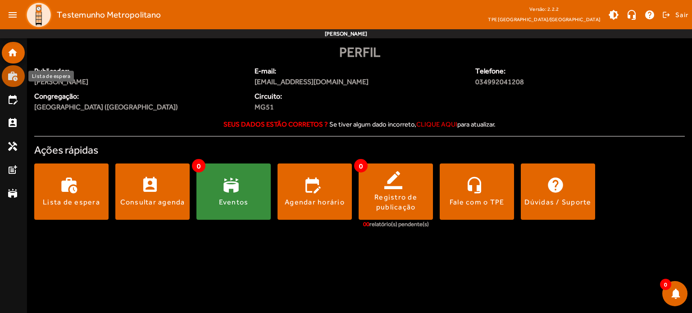
click at [14, 75] on mat-icon "work_history" at bounding box center [12, 76] width 11 height 11
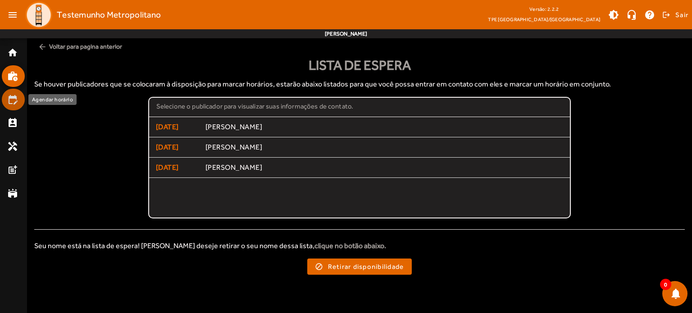
click at [4, 98] on mat-list-item "edit_calendar" at bounding box center [13, 100] width 23 height 22
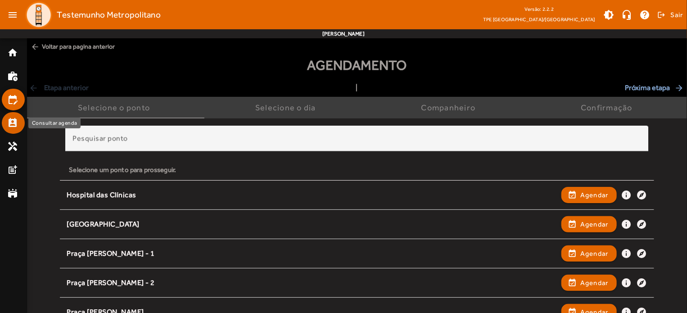
click at [9, 122] on mat-icon "perm_contact_calendar" at bounding box center [12, 123] width 11 height 11
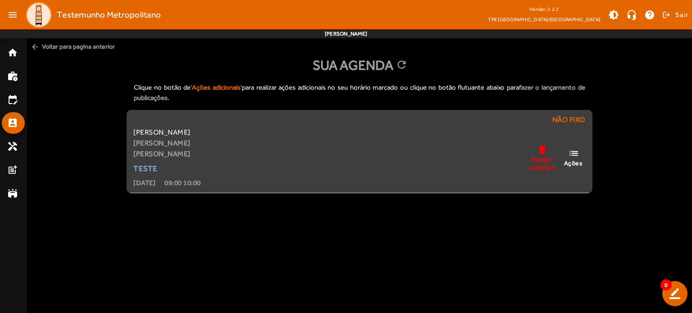
click at [571, 155] on mat-icon "list" at bounding box center [573, 153] width 11 height 11
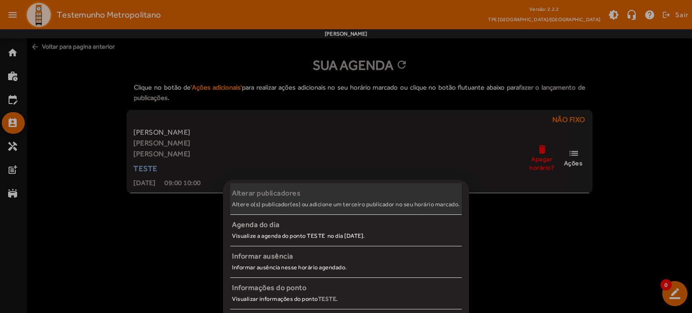
click at [358, 203] on small "Altere o(s) publicador(es) ou adicione um terceiro publicador no seu horário ma…" at bounding box center [346, 204] width 228 height 7
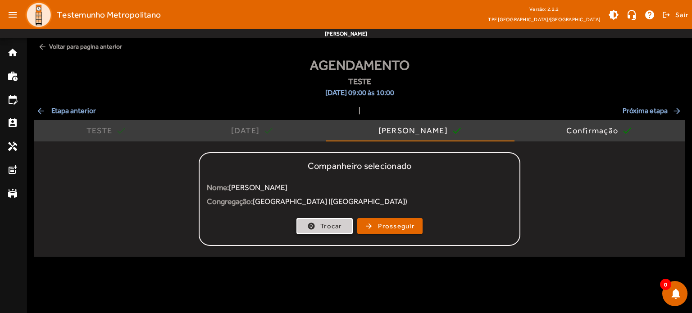
click at [333, 230] on span "Trocar" at bounding box center [331, 226] width 22 height 10
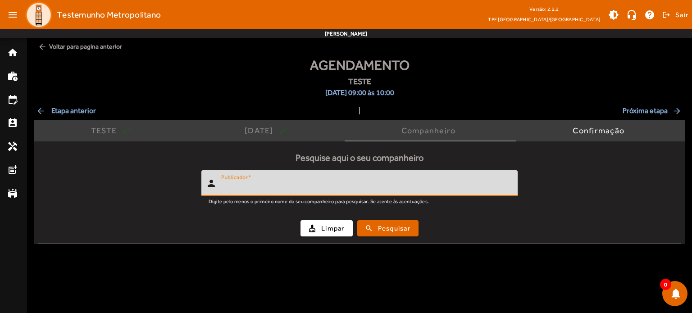
click at [313, 186] on input "Publicador" at bounding box center [365, 187] width 289 height 11
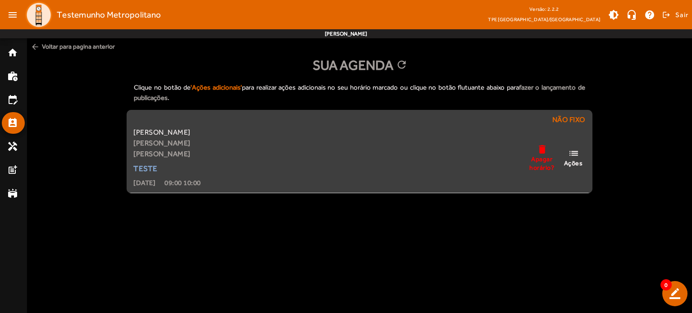
click at [580, 158] on span "list Ações" at bounding box center [573, 157] width 27 height 19
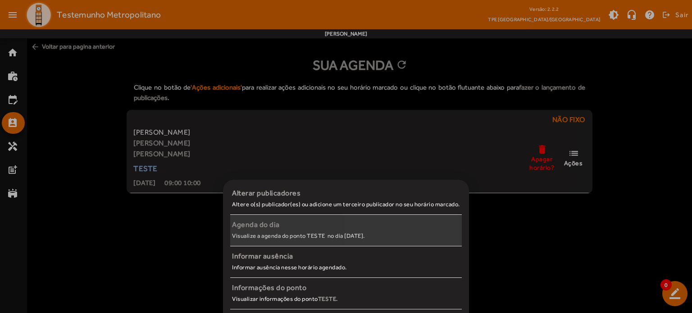
click at [396, 229] on div "Agenda do dia" at bounding box center [346, 224] width 228 height 11
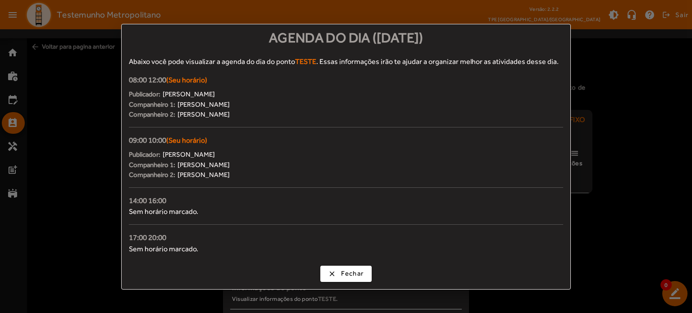
click at [13, 54] on div at bounding box center [346, 156] width 692 height 313
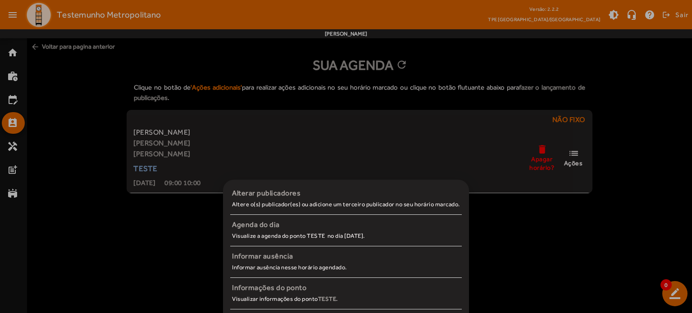
click at [13, 54] on div at bounding box center [346, 156] width 692 height 313
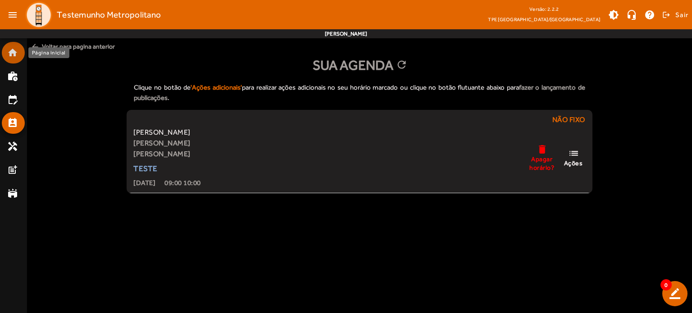
click at [8, 54] on mat-icon "home" at bounding box center [12, 52] width 11 height 11
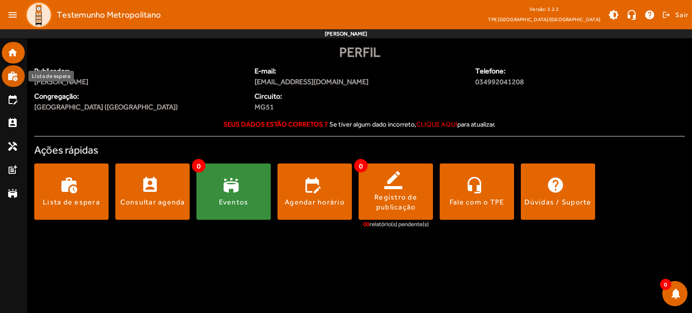
click at [19, 81] on link "work_history" at bounding box center [16, 76] width 18 height 11
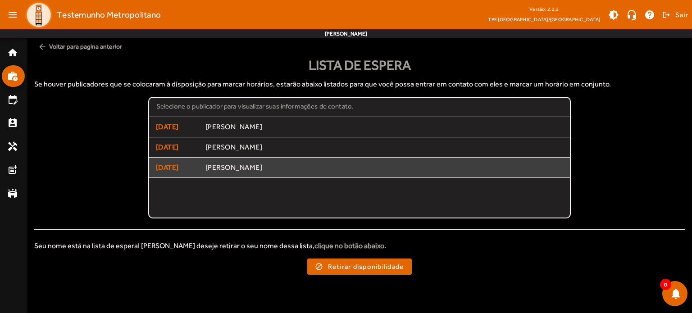
click at [169, 166] on span "[DATE]" at bounding box center [177, 167] width 43 height 11
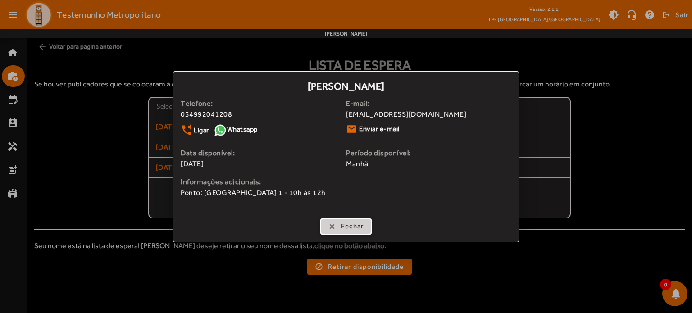
click at [349, 221] on span "Fechar" at bounding box center [352, 226] width 23 height 10
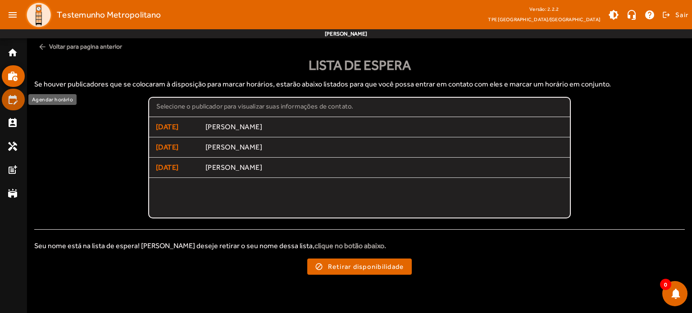
click at [16, 94] on mat-icon "edit_calendar" at bounding box center [12, 99] width 11 height 11
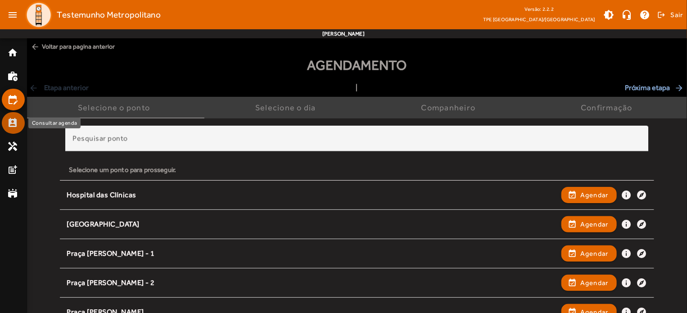
click at [13, 130] on mat-list-item "perm_contact_calendar" at bounding box center [13, 123] width 23 height 22
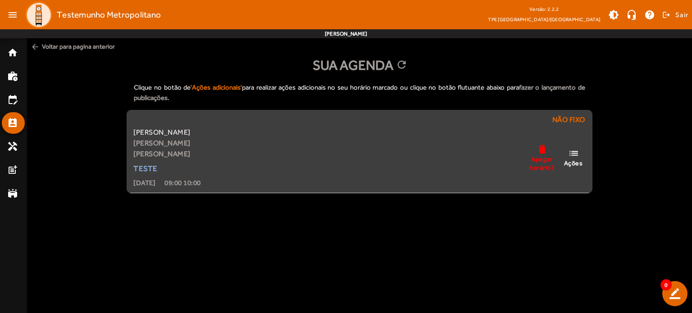
click at [571, 160] on span "Ações" at bounding box center [573, 163] width 19 height 8
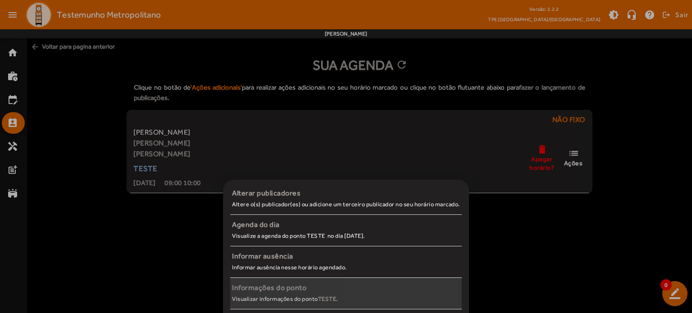
click at [394, 288] on div "Informações do ponto" at bounding box center [346, 287] width 228 height 11
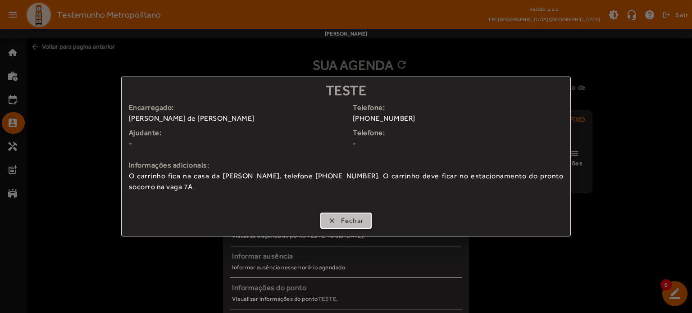
click at [359, 219] on span "Fechar" at bounding box center [352, 221] width 23 height 10
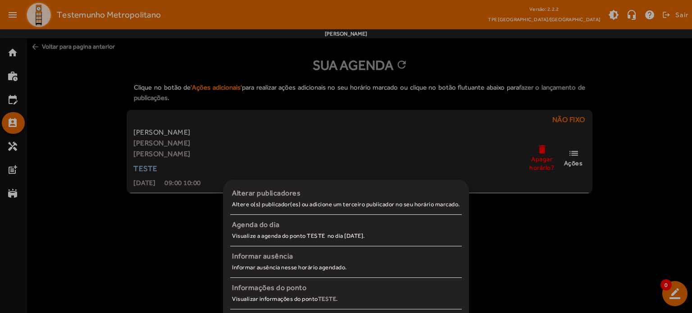
click at [157, 219] on div at bounding box center [346, 156] width 692 height 313
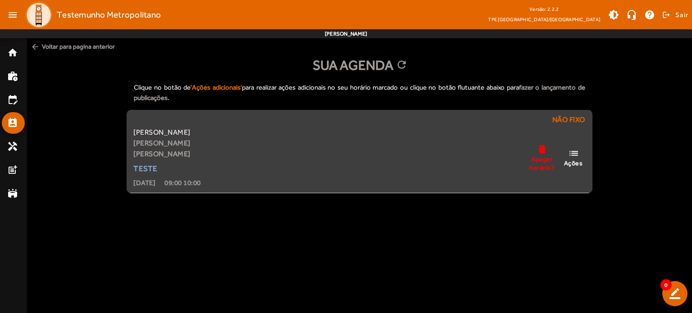
click at [574, 162] on span "Ações" at bounding box center [573, 163] width 19 height 8
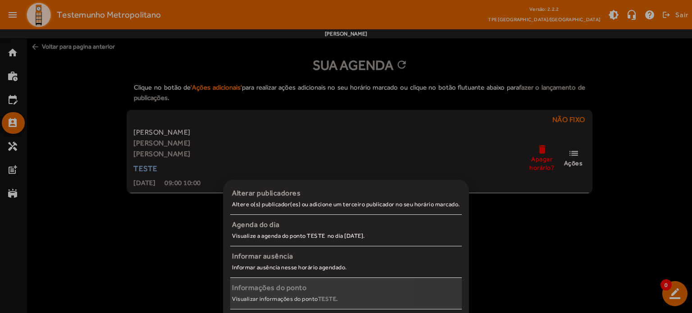
click at [266, 297] on small "Visualizar informações do ponto TESTE ." at bounding box center [285, 298] width 106 height 7
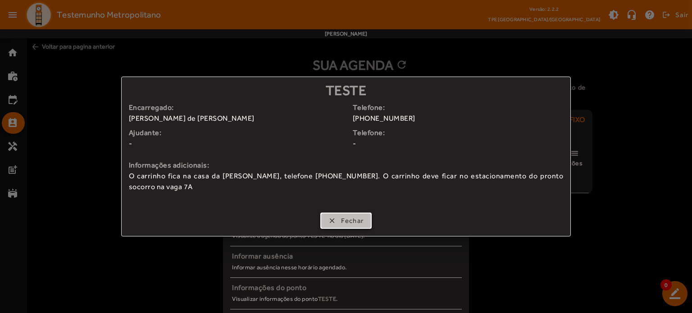
click at [341, 221] on span "Fechar" at bounding box center [352, 221] width 23 height 10
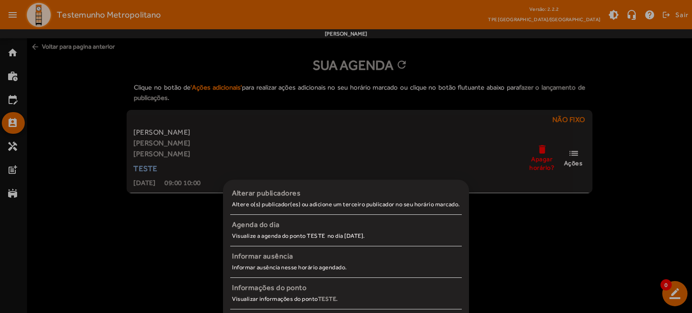
click at [522, 238] on div at bounding box center [346, 156] width 692 height 313
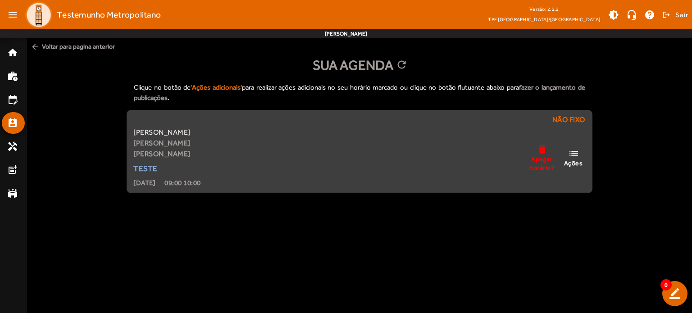
click at [574, 156] on mat-icon "list" at bounding box center [573, 153] width 11 height 11
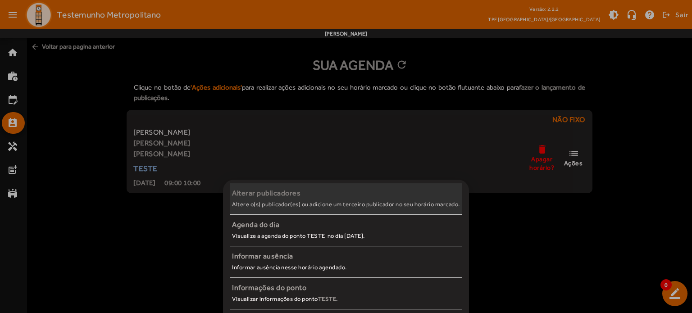
click at [332, 201] on small "Altere o(s) publicador(es) ou adicione um terceiro publicador no seu horário ma…" at bounding box center [346, 204] width 228 height 7
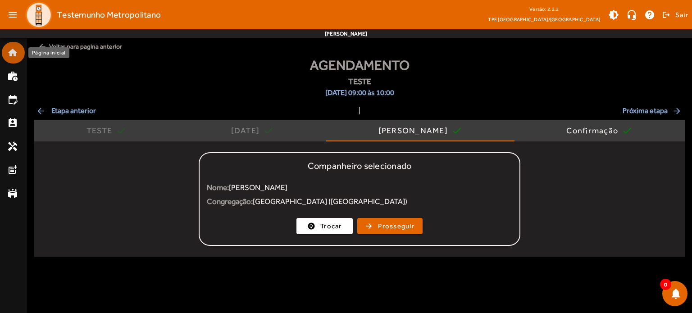
click at [9, 54] on mat-icon "home" at bounding box center [12, 52] width 11 height 11
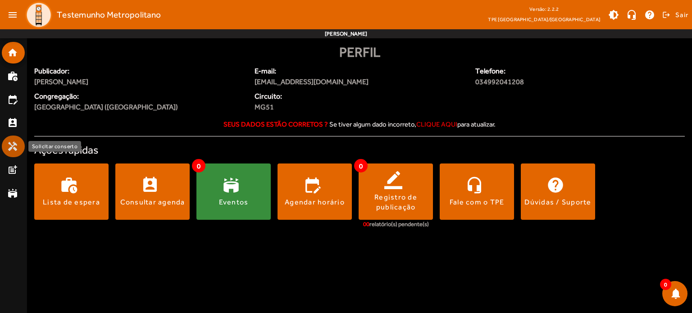
click at [21, 145] on link "handyman" at bounding box center [16, 146] width 18 height 11
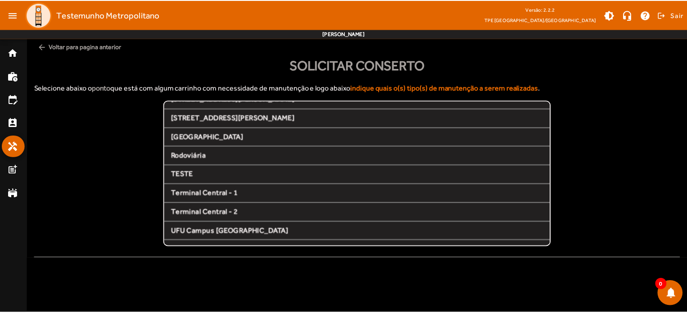
scroll to position [184, 0]
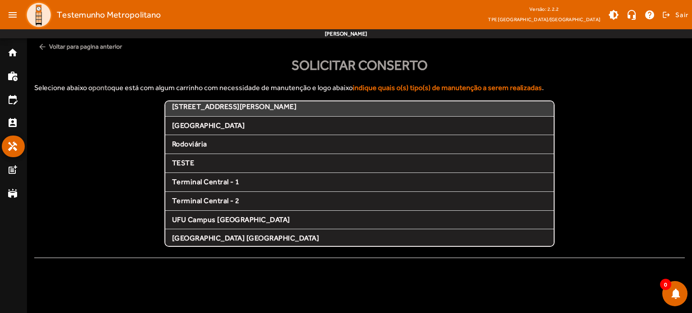
click at [481, 102] on span "[STREET_ADDRESS][PERSON_NAME]" at bounding box center [359, 106] width 375 height 9
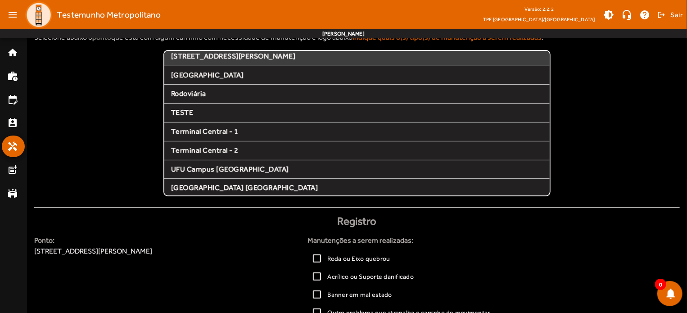
scroll to position [27, 0]
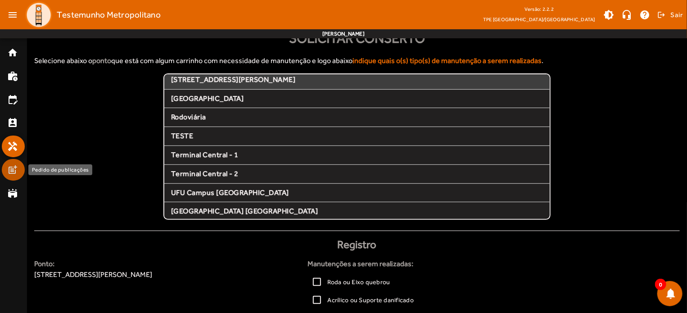
click at [13, 171] on mat-icon "post_add" at bounding box center [12, 169] width 11 height 11
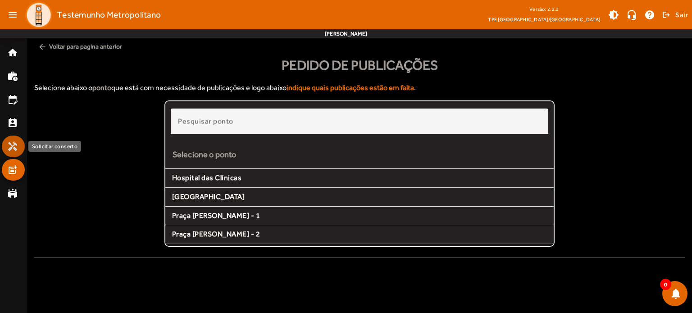
click at [6, 140] on mat-list-item "handyman" at bounding box center [13, 147] width 23 height 22
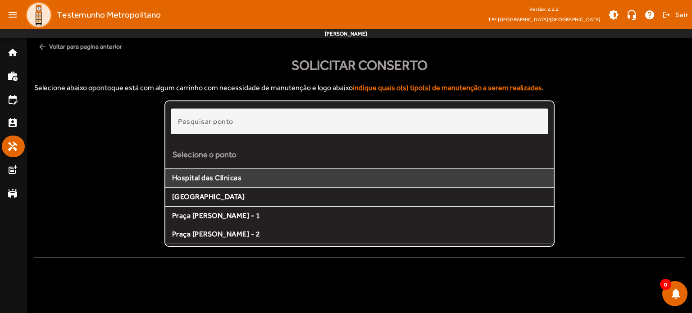
click at [349, 173] on span "Hospital das Clínicas" at bounding box center [359, 177] width 375 height 9
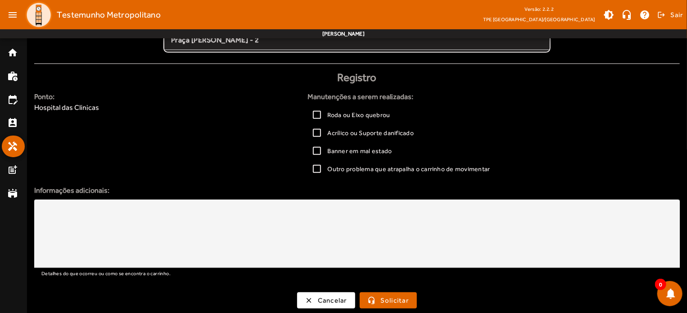
scroll to position [196, 0]
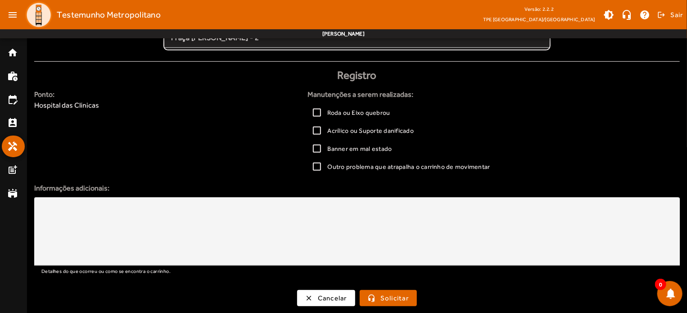
drag, startPoint x: 686, startPoint y: 127, endPoint x: 691, endPoint y: 142, distance: 16.5
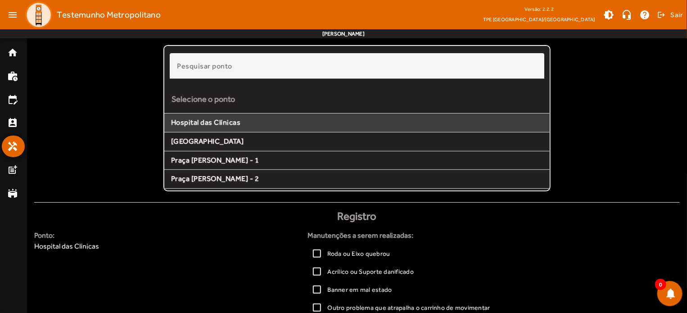
scroll to position [53, 0]
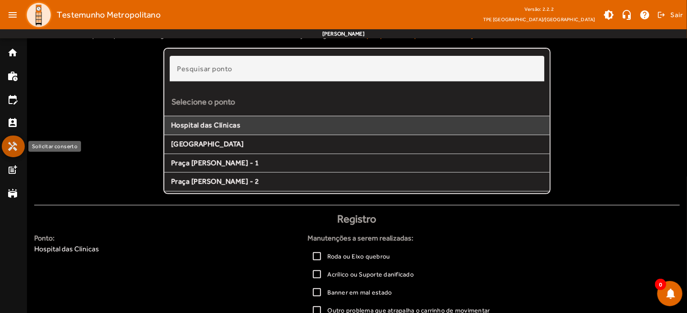
click at [10, 149] on mat-icon "handyman" at bounding box center [12, 146] width 11 height 11
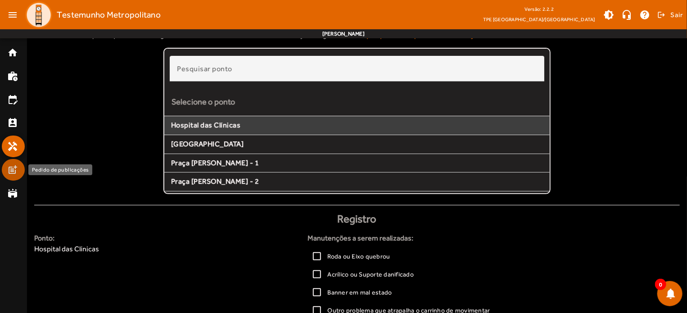
click at [9, 176] on mat-list-item "post_add" at bounding box center [13, 170] width 23 height 22
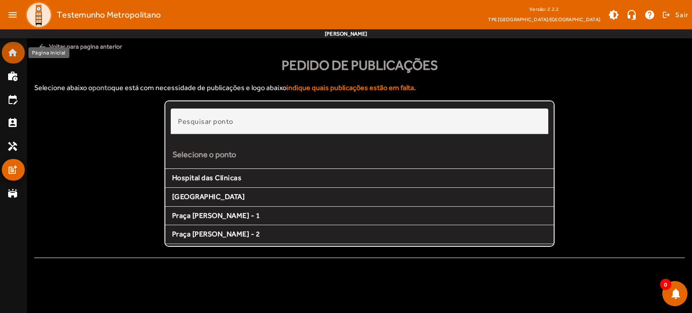
click at [21, 50] on link "home" at bounding box center [16, 52] width 18 height 11
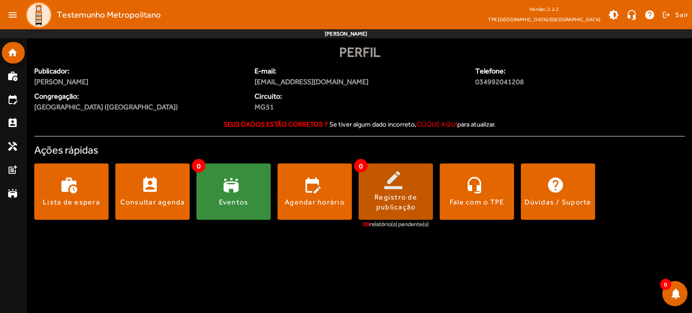
click at [422, 167] on span at bounding box center [395, 191] width 74 height 56
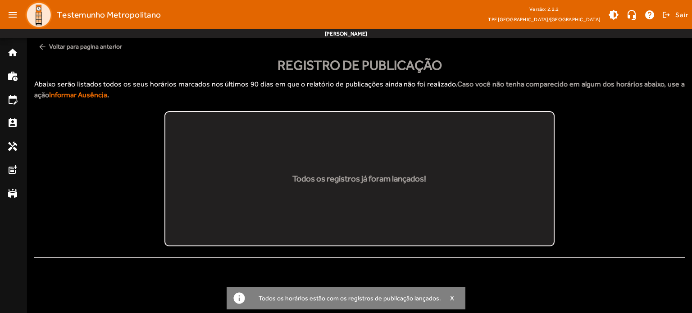
click at [306, 156] on mat-list "Todos os registros já foram lançados!" at bounding box center [359, 178] width 390 height 135
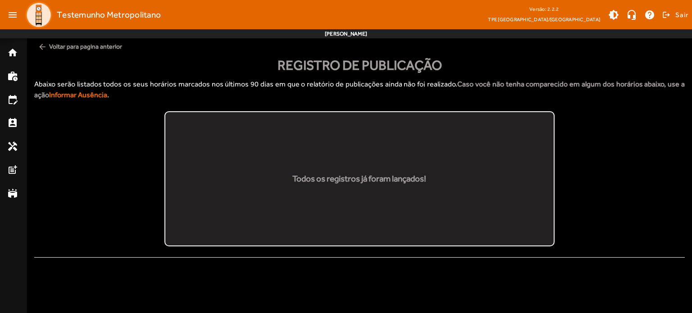
click at [38, 48] on mat-icon "arrow_back" at bounding box center [42, 46] width 9 height 9
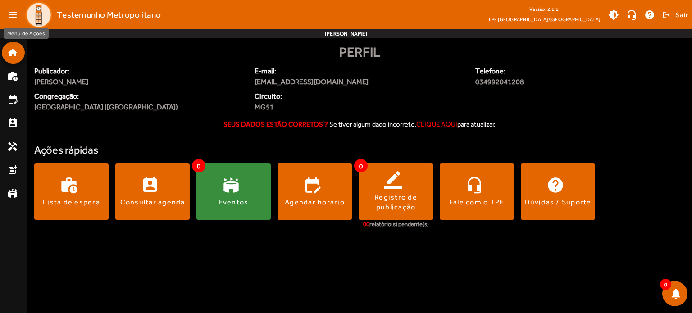
click at [14, 18] on mat-icon "menu" at bounding box center [13, 15] width 18 height 18
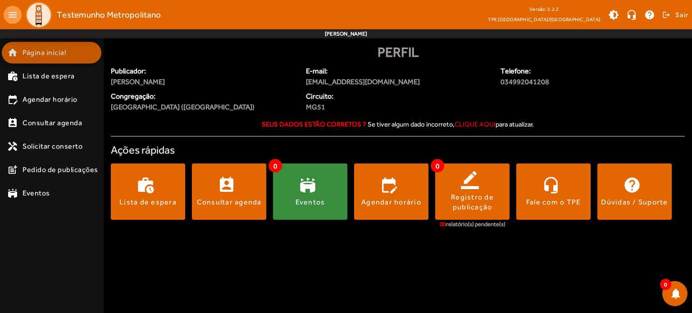
click at [38, 54] on span "Página inicial" at bounding box center [44, 52] width 43 height 11
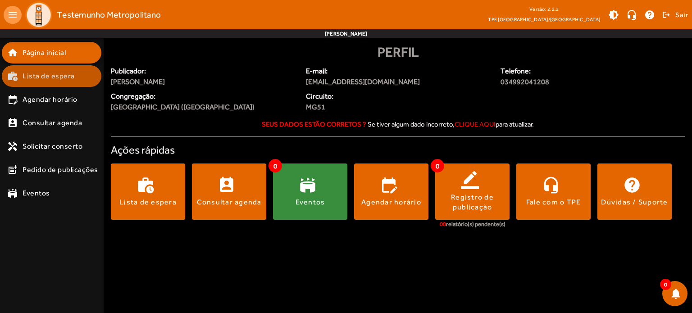
click at [39, 74] on span "Lista de espera" at bounding box center [49, 76] width 52 height 11
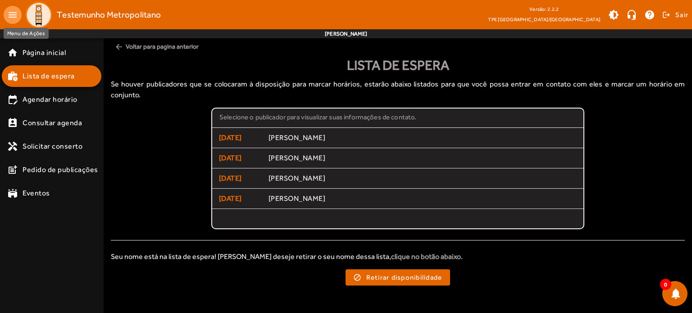
click at [6, 10] on mat-icon "menu" at bounding box center [13, 15] width 18 height 18
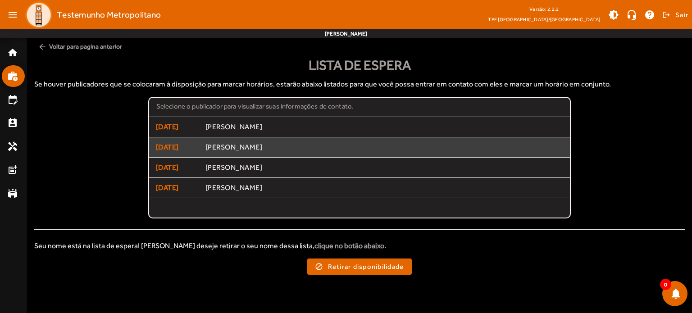
click at [243, 151] on span "[PERSON_NAME]" at bounding box center [384, 147] width 358 height 9
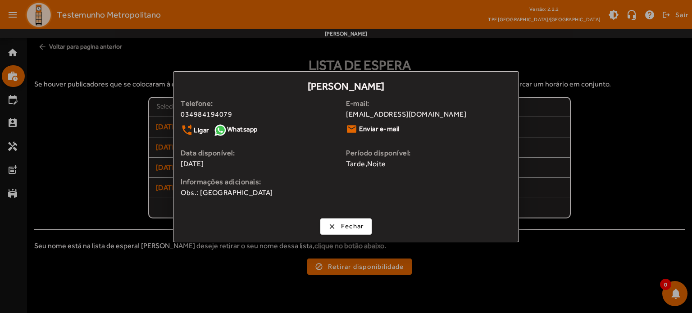
click at [546, 53] on div at bounding box center [346, 156] width 692 height 313
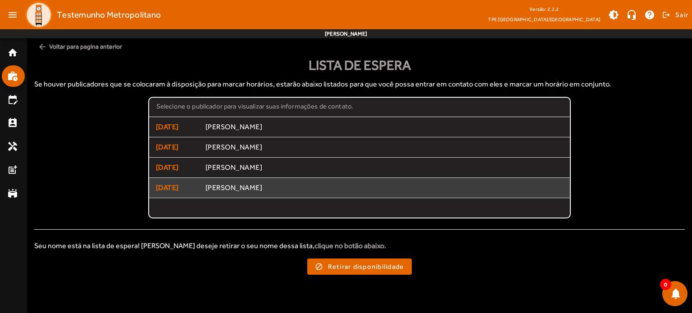
click at [278, 183] on span "[PERSON_NAME]" at bounding box center [384, 187] width 358 height 9
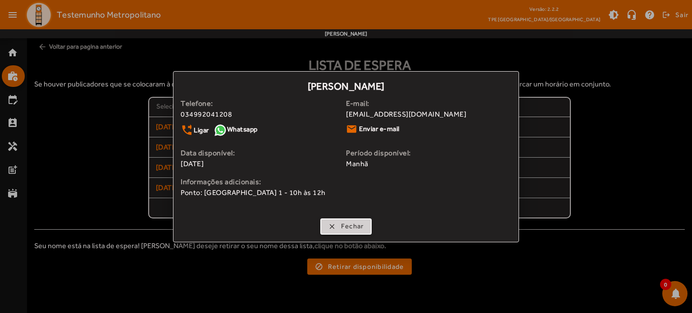
click at [347, 223] on span "Fechar" at bounding box center [352, 226] width 23 height 10
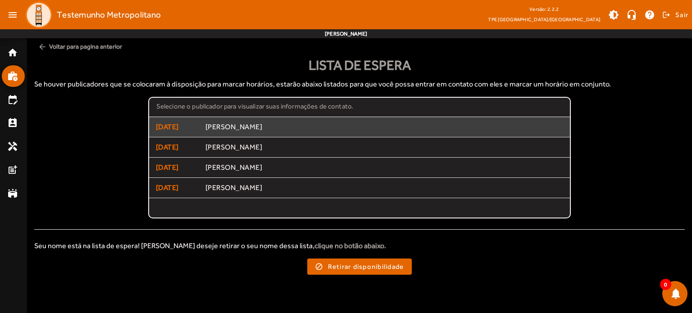
click at [277, 127] on span "[PERSON_NAME]" at bounding box center [384, 127] width 358 height 9
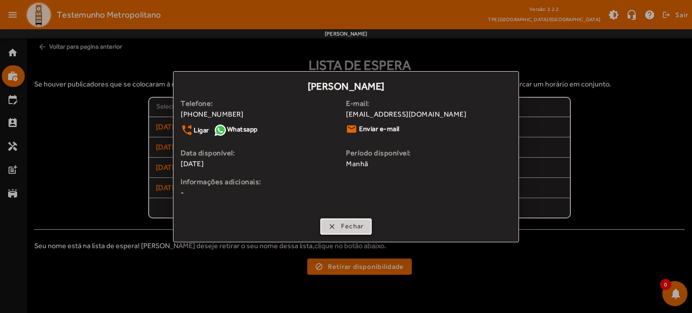
click at [352, 225] on span "Fechar" at bounding box center [352, 226] width 23 height 10
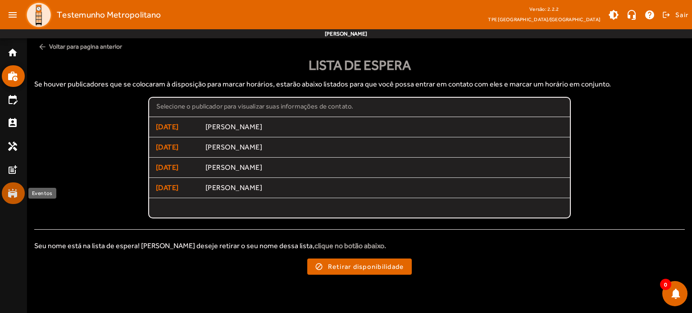
click at [7, 196] on mat-icon "stadium" at bounding box center [12, 193] width 11 height 11
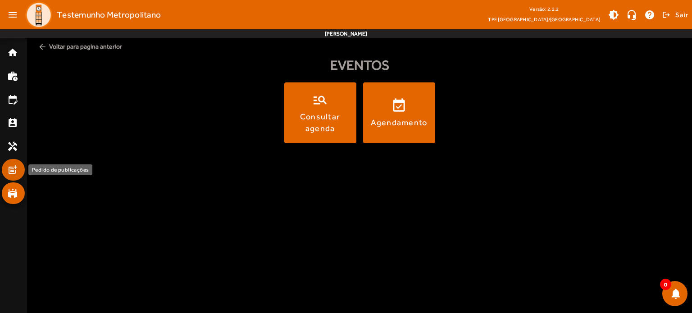
click at [12, 171] on mat-icon "post_add" at bounding box center [12, 169] width 11 height 11
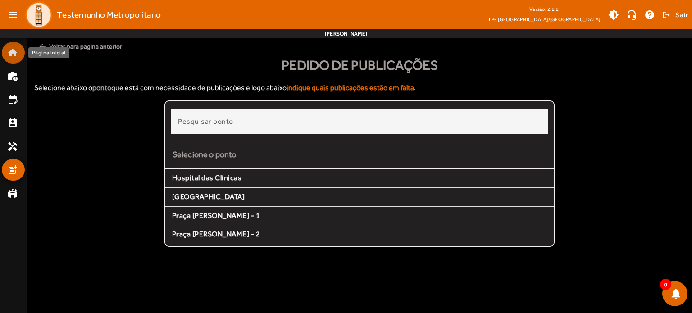
click at [15, 58] on mat-list-item "home" at bounding box center [13, 53] width 23 height 22
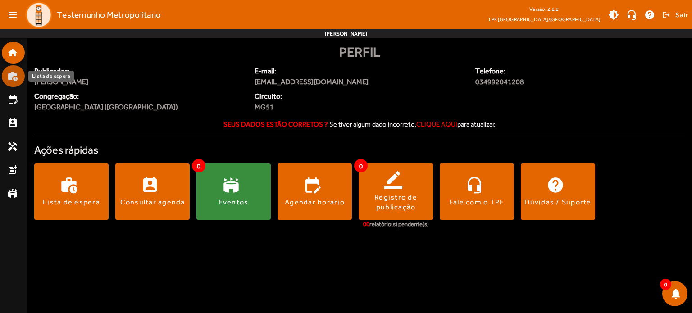
click at [15, 72] on mat-icon "work_history" at bounding box center [12, 76] width 11 height 11
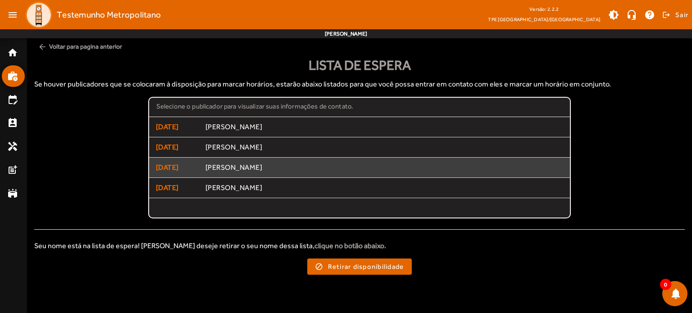
click at [189, 164] on span "[DATE]" at bounding box center [177, 167] width 43 height 11
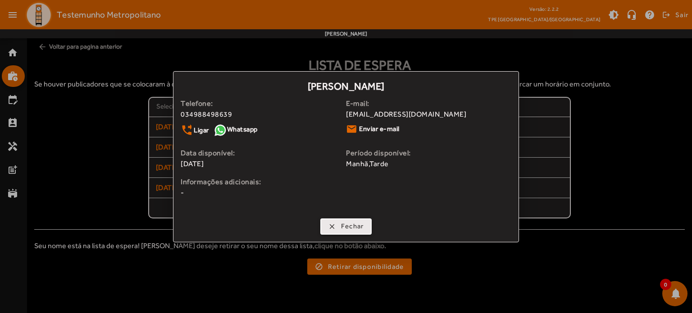
click at [338, 227] on span "button" at bounding box center [346, 227] width 50 height 22
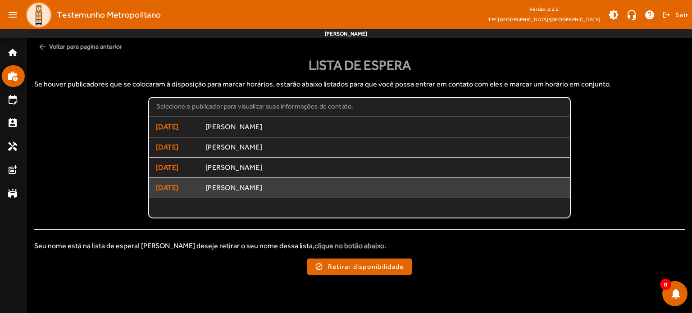
click at [249, 188] on span "[PERSON_NAME]" at bounding box center [384, 187] width 358 height 9
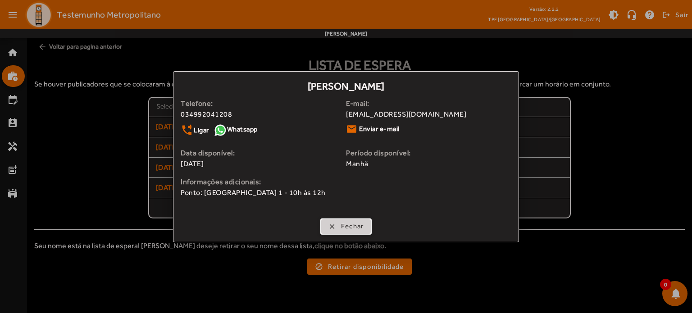
click at [326, 230] on span "button" at bounding box center [346, 227] width 50 height 22
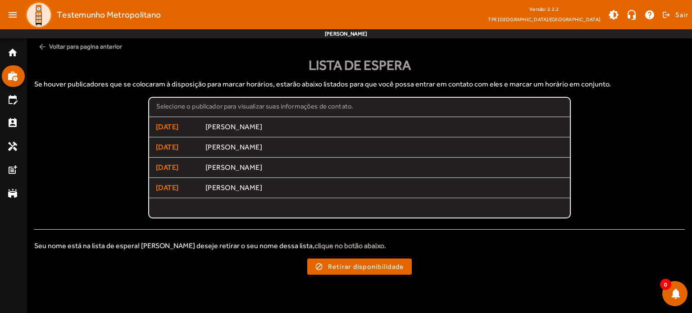
drag, startPoint x: 670, startPoint y: 300, endPoint x: 674, endPoint y: 322, distance: 22.0
click at [674, 313] on html "menu Testemunho Metropolitano Versão: 2.2.2 TPE Uberlândia/MG brightness_medium…" at bounding box center [346, 156] width 692 height 313
click at [10, 98] on mat-icon "edit_calendar" at bounding box center [12, 99] width 11 height 11
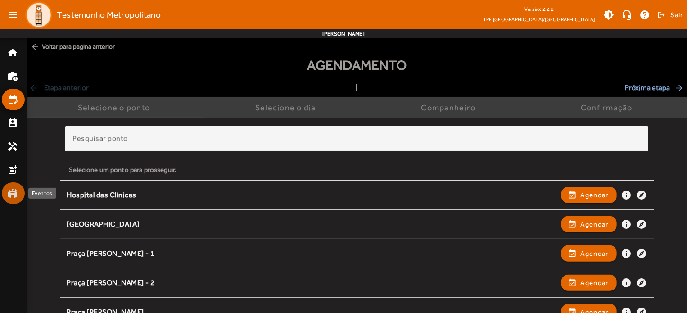
click at [12, 193] on mat-icon "stadium" at bounding box center [12, 193] width 11 height 11
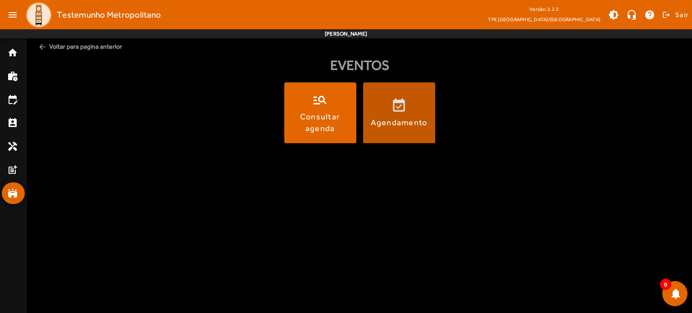
click at [391, 125] on div "Agendamento" at bounding box center [399, 122] width 57 height 11
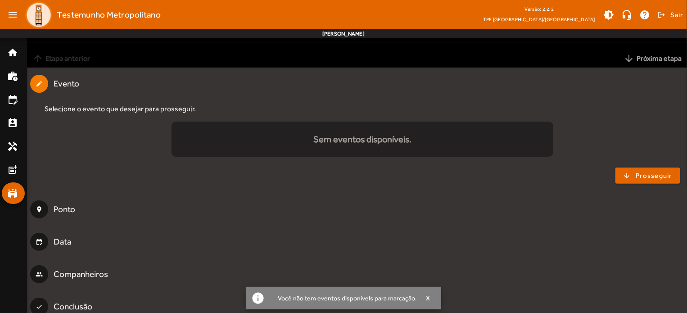
scroll to position [50, 0]
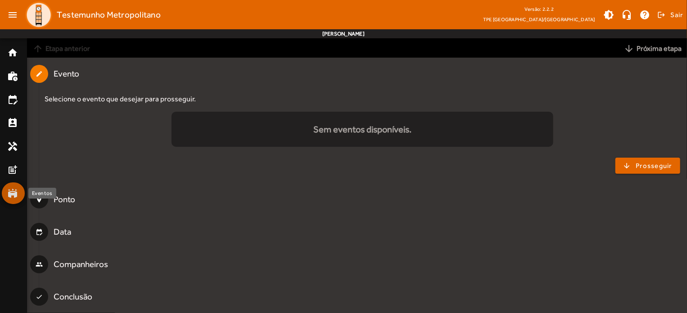
click at [8, 189] on mat-icon "stadium" at bounding box center [12, 193] width 11 height 11
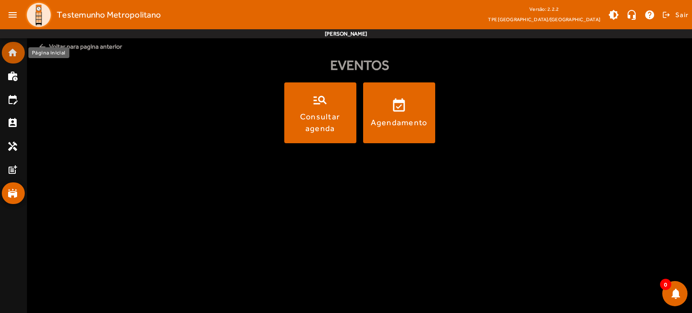
click at [7, 52] on mat-icon "home" at bounding box center [12, 52] width 11 height 11
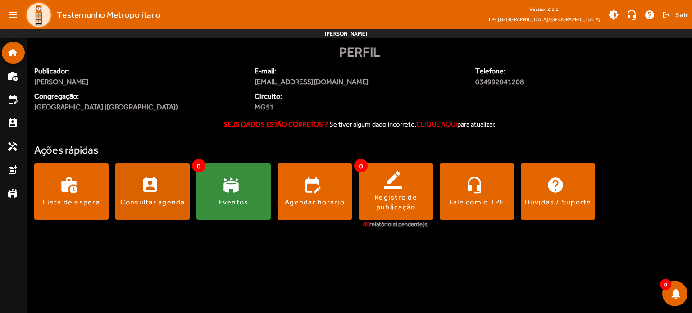
click at [182, 201] on div "Consultar agenda" at bounding box center [152, 202] width 65 height 10
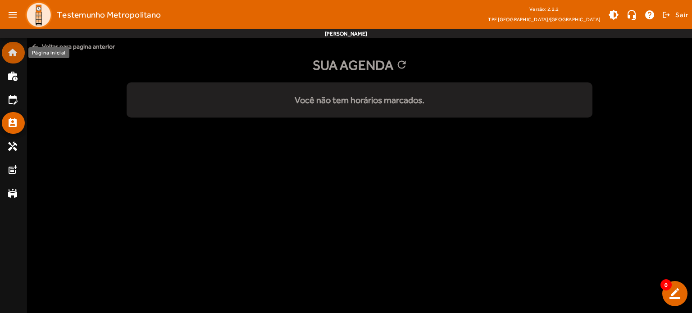
click at [4, 55] on mat-list-item "home" at bounding box center [13, 53] width 23 height 22
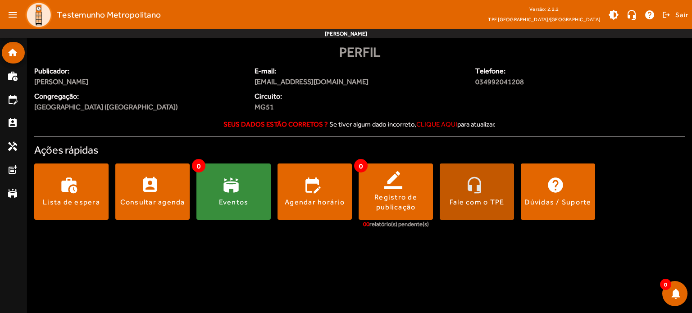
click at [491, 200] on div "Fale com o TPE" at bounding box center [476, 202] width 55 height 10
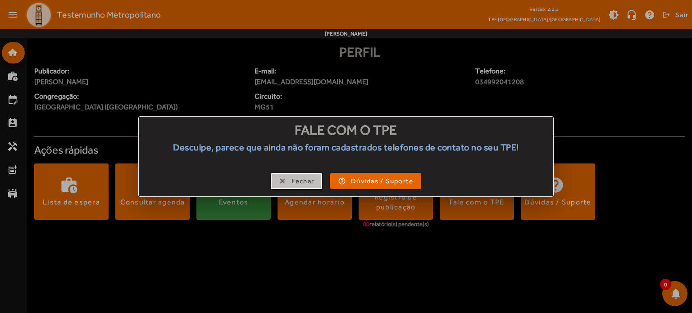
click at [298, 180] on span "Fechar" at bounding box center [302, 181] width 23 height 10
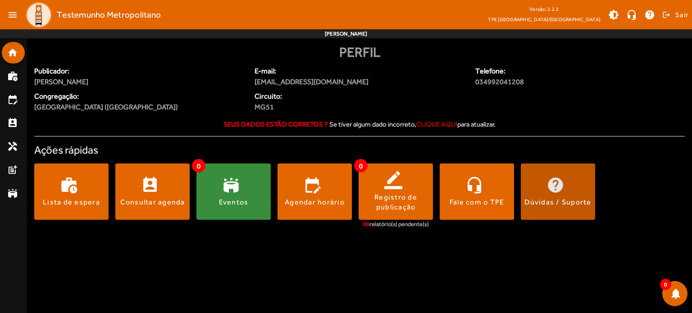
click at [524, 200] on span at bounding box center [558, 192] width 74 height 22
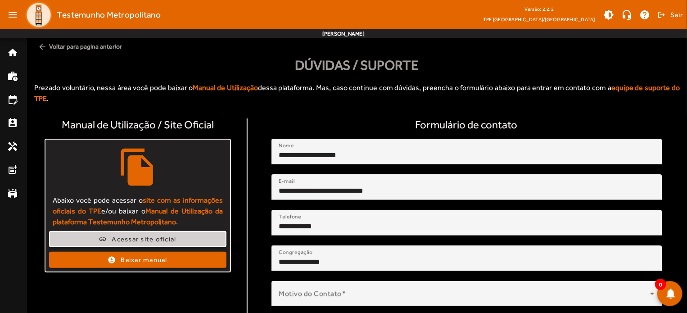
click at [167, 234] on span "Acessar site oficial" at bounding box center [144, 239] width 64 height 10
